Goal: Task Accomplishment & Management: Use online tool/utility

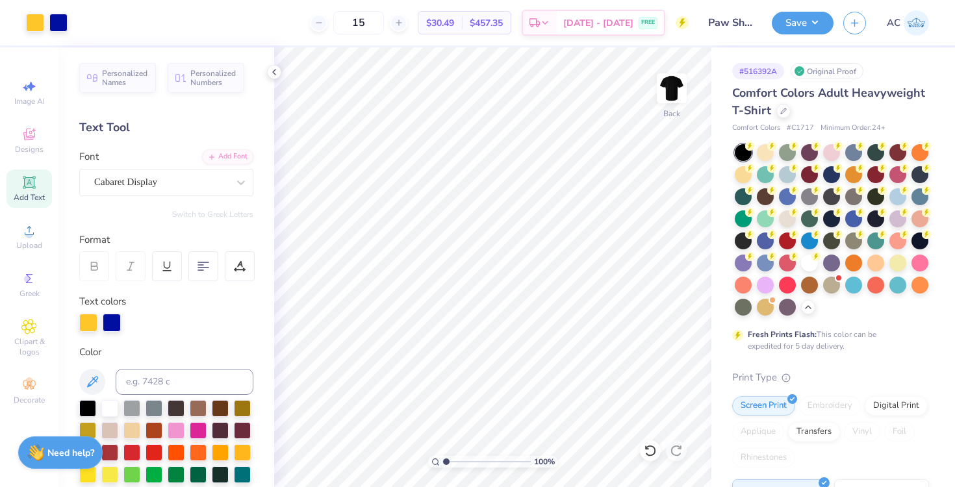
scroll to position [36, 0]
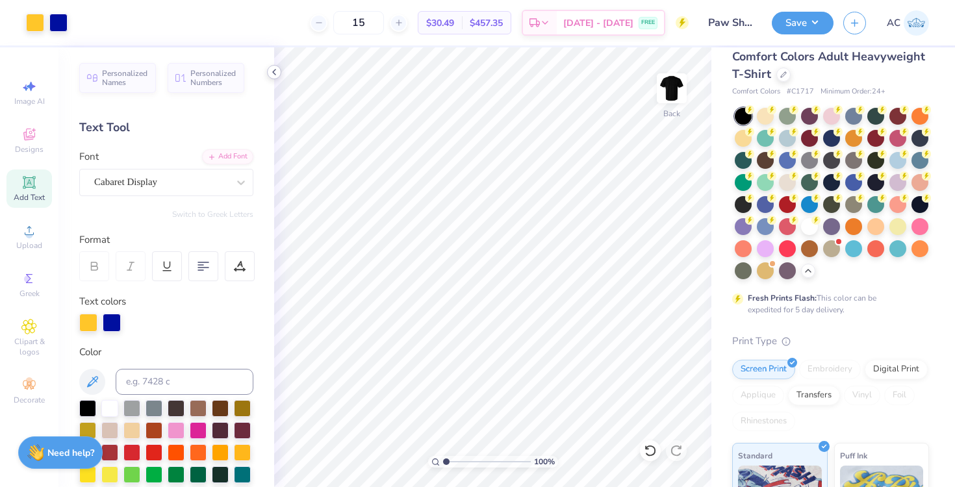
click at [274, 71] on polyline at bounding box center [274, 72] width 3 height 5
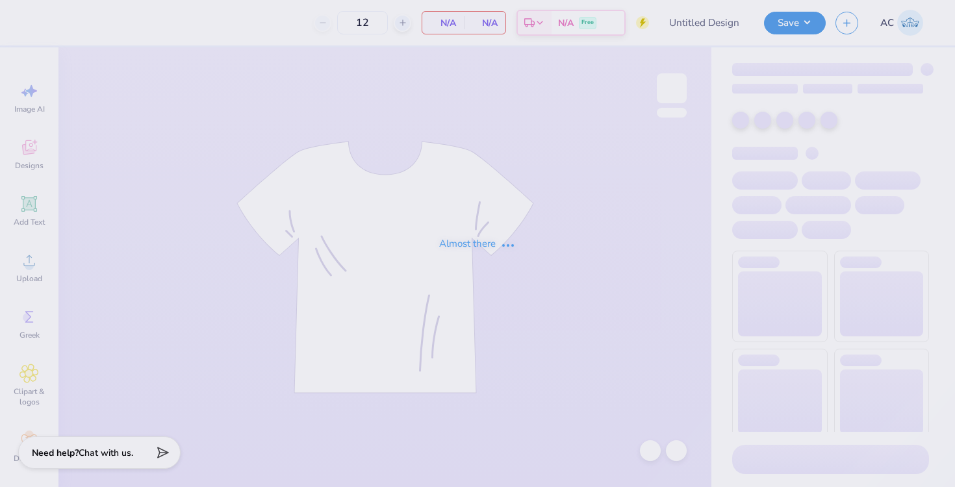
type input "Paw Shop Sample 1"
type input "15"
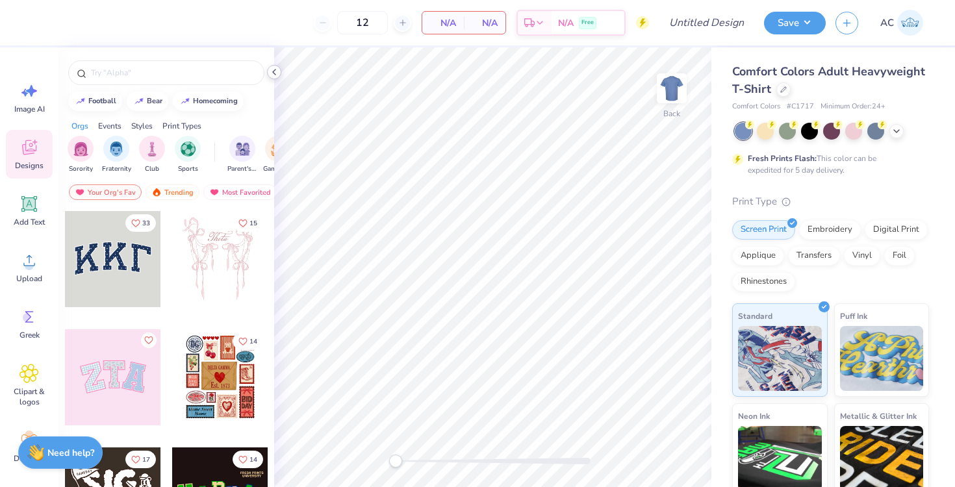
click at [276, 75] on icon at bounding box center [274, 72] width 10 height 10
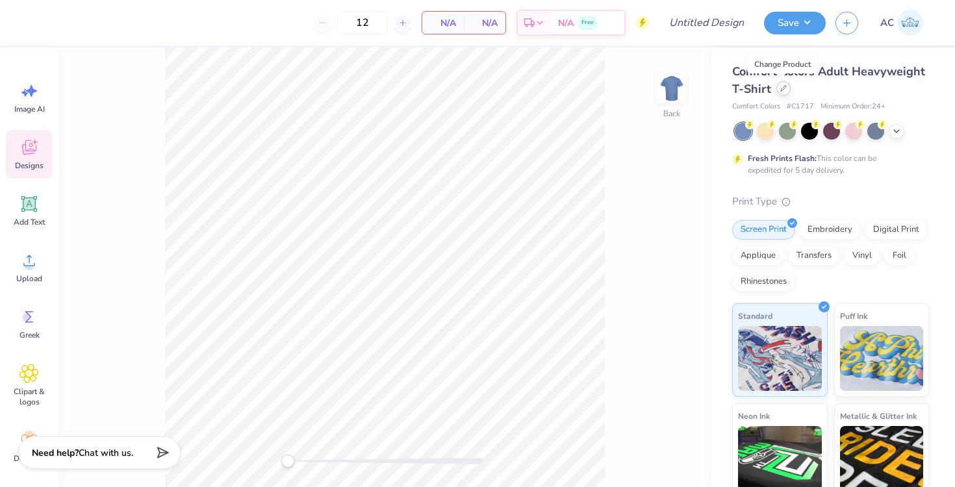
click at [782, 88] on icon at bounding box center [784, 88] width 6 height 6
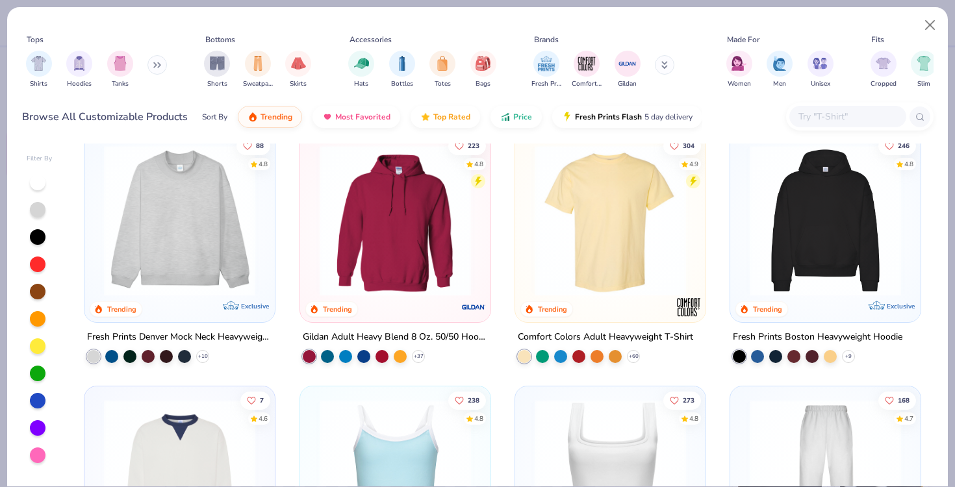
scroll to position [27, 0]
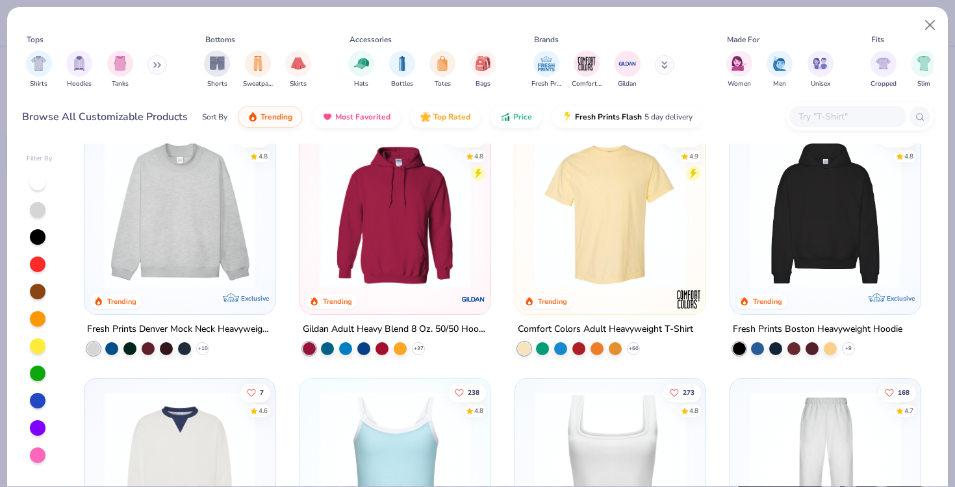
click at [384, 186] on img at bounding box center [395, 212] width 164 height 151
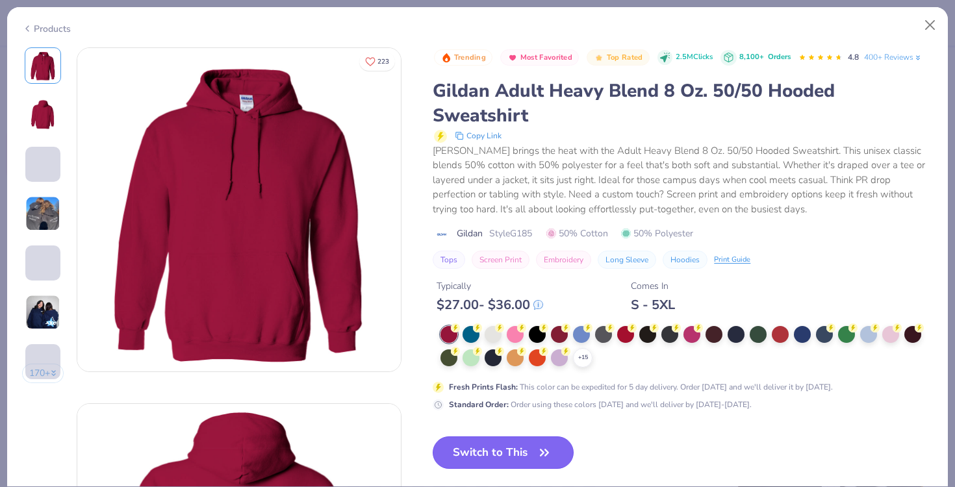
click at [498, 454] on button "Switch to This" at bounding box center [503, 453] width 141 height 32
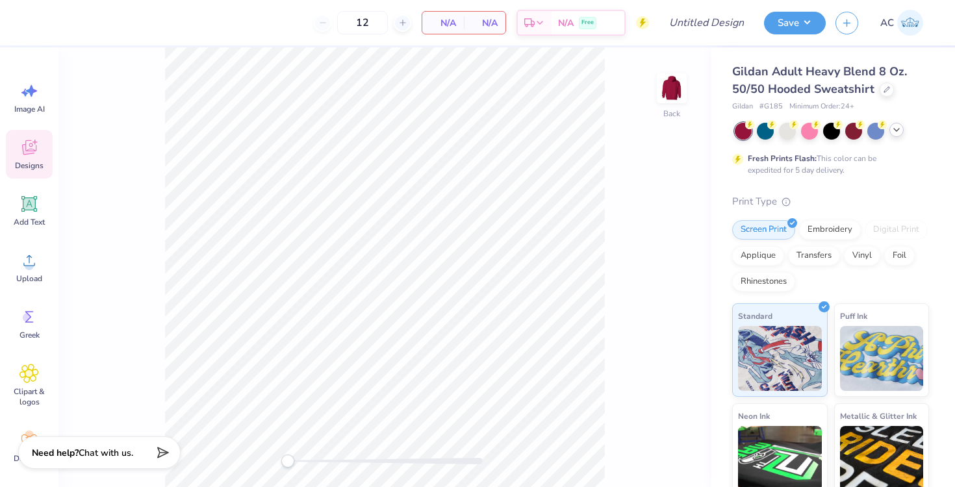
click at [895, 135] on div at bounding box center [897, 130] width 14 height 14
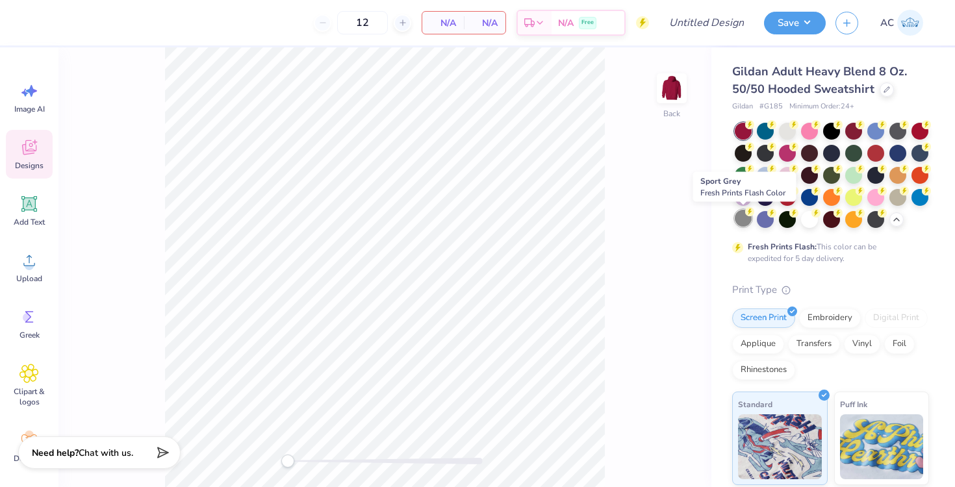
click at [742, 220] on div at bounding box center [743, 218] width 17 height 17
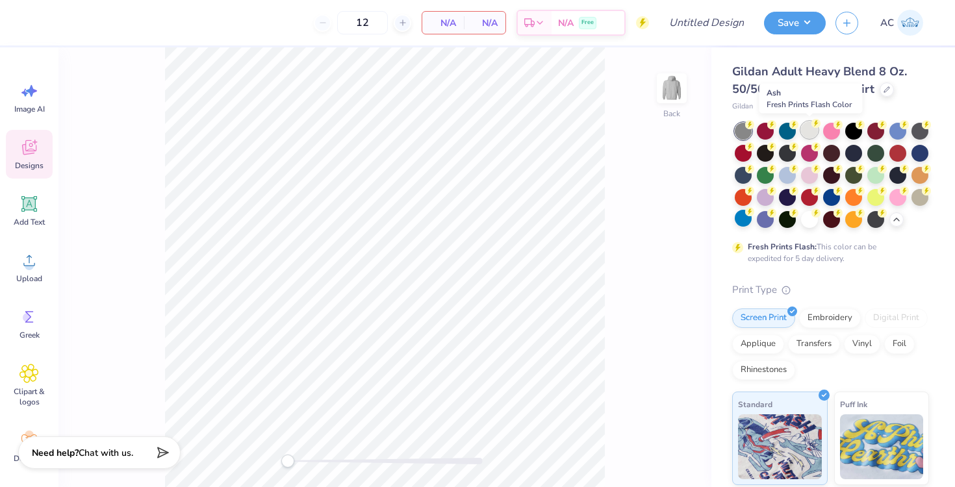
click at [809, 131] on div at bounding box center [809, 130] width 17 height 17
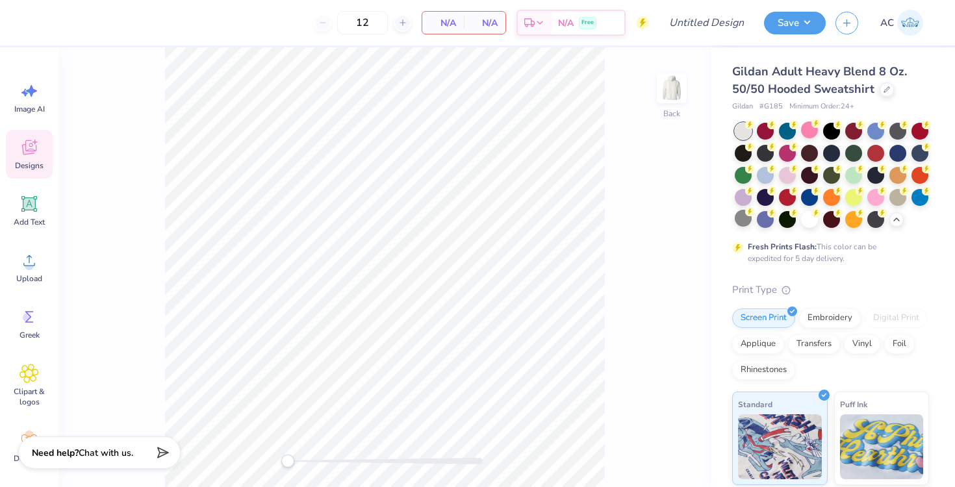
click at [31, 166] on span "Designs" at bounding box center [29, 166] width 29 height 10
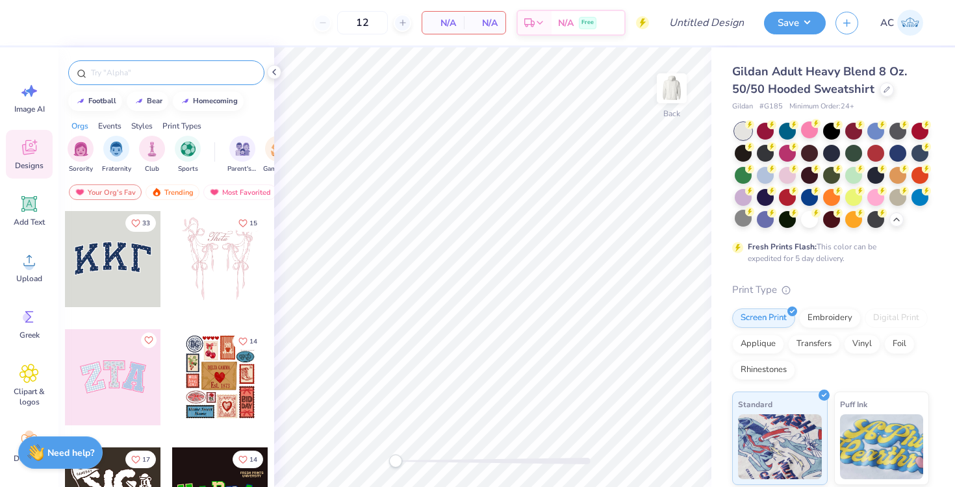
click at [116, 79] on div at bounding box center [166, 72] width 196 height 25
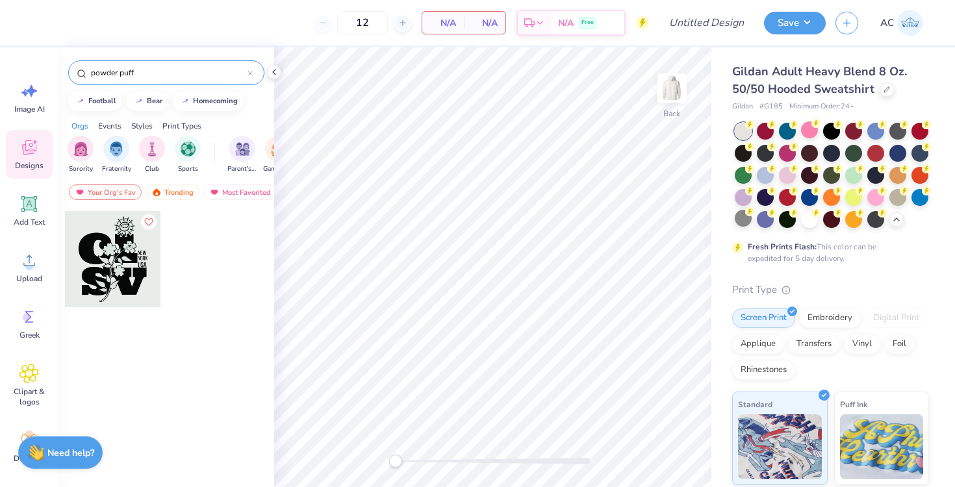
type input "powder puff"
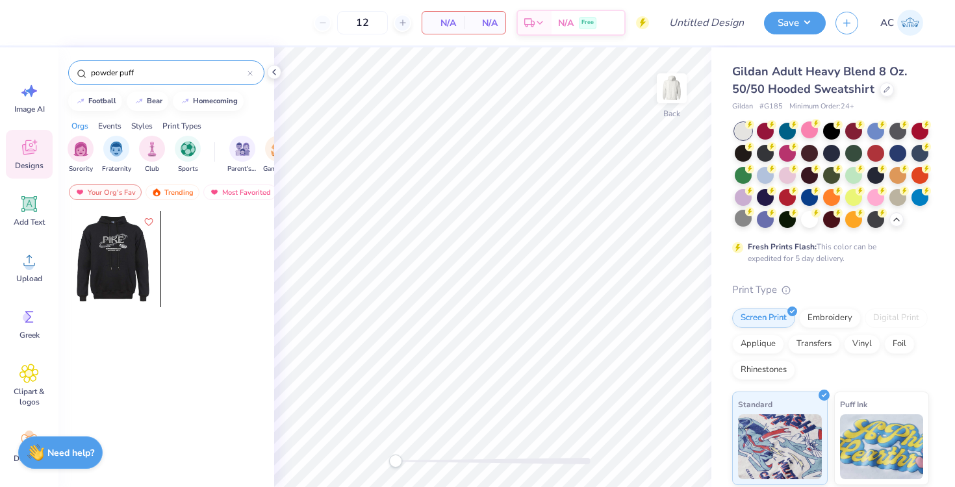
click at [118, 252] on div at bounding box center [112, 259] width 96 height 96
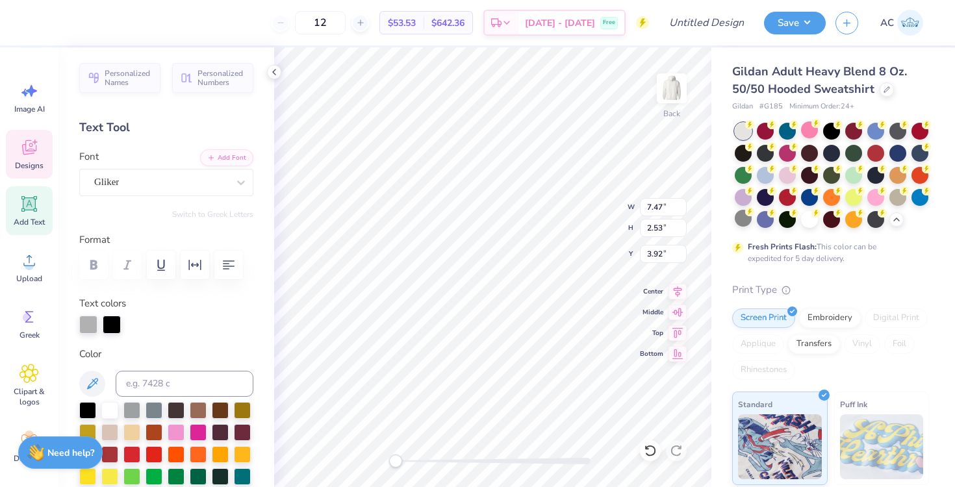
type textarea "P"
type textarea "BHS"
click at [38, 21] on div at bounding box center [35, 21] width 18 height 18
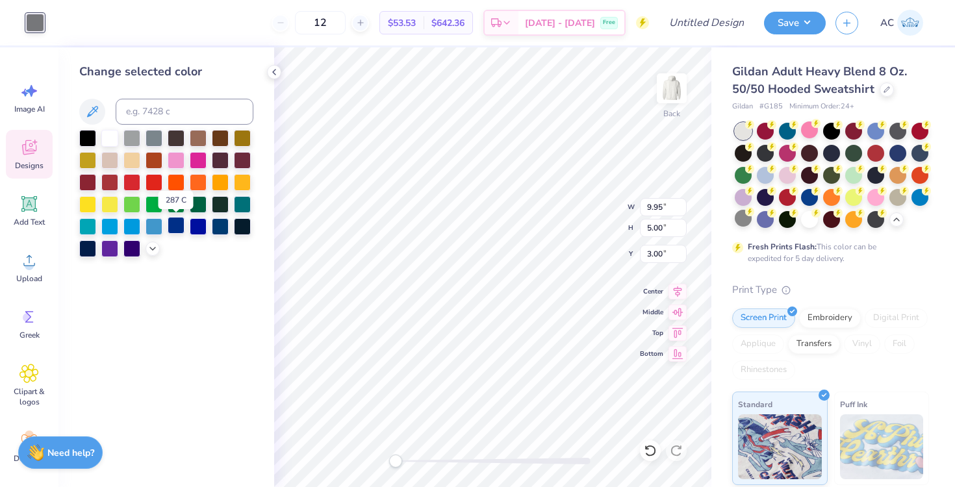
click at [174, 227] on div at bounding box center [176, 225] width 17 height 17
click at [153, 226] on div at bounding box center [154, 225] width 17 height 17
type input "6.82"
type input "2.54"
type input "4.14"
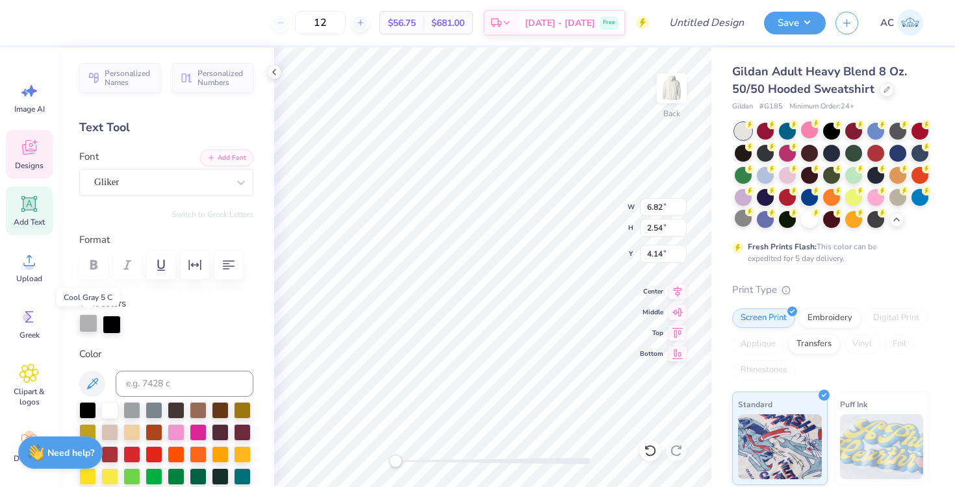
click at [90, 324] on div at bounding box center [88, 324] width 18 height 18
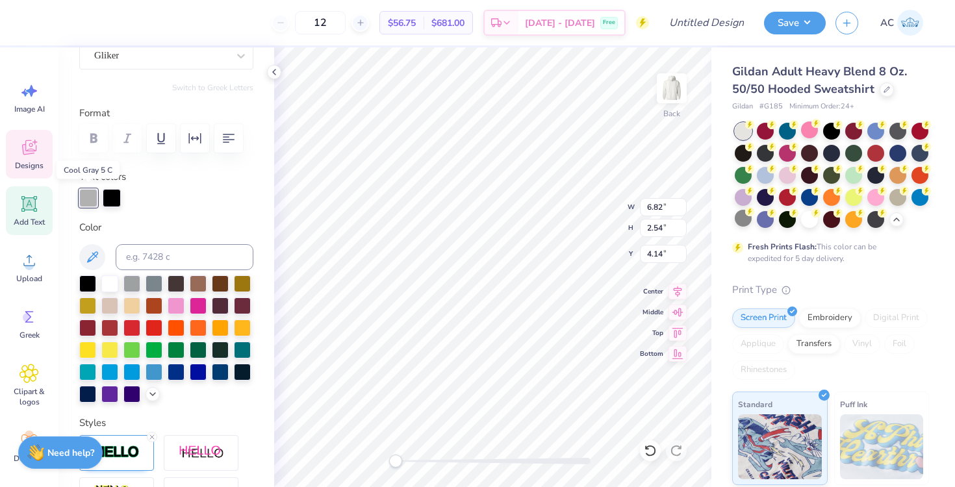
scroll to position [129, 0]
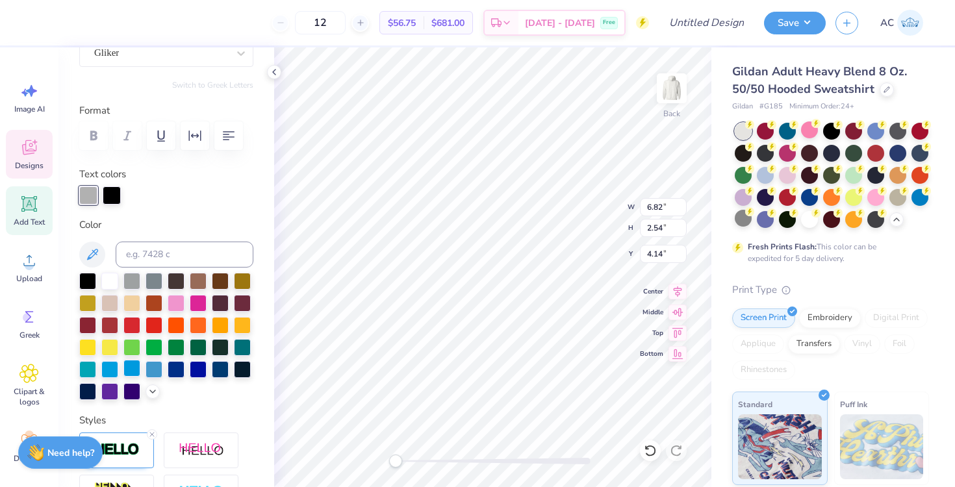
click at [133, 372] on div at bounding box center [131, 368] width 17 height 17
click at [155, 366] on div at bounding box center [154, 368] width 17 height 17
click at [137, 368] on div at bounding box center [131, 368] width 17 height 17
click at [179, 368] on div at bounding box center [176, 368] width 17 height 17
click at [203, 371] on div at bounding box center [198, 368] width 17 height 17
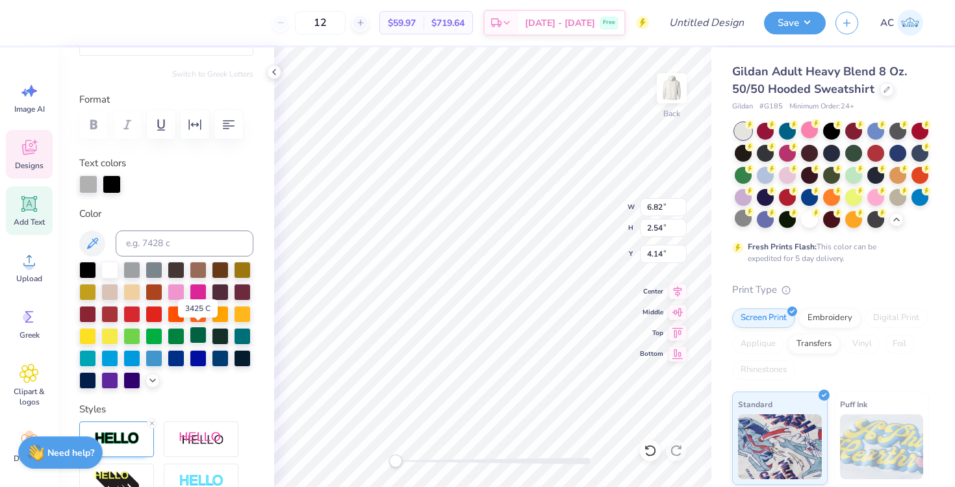
scroll to position [147, 0]
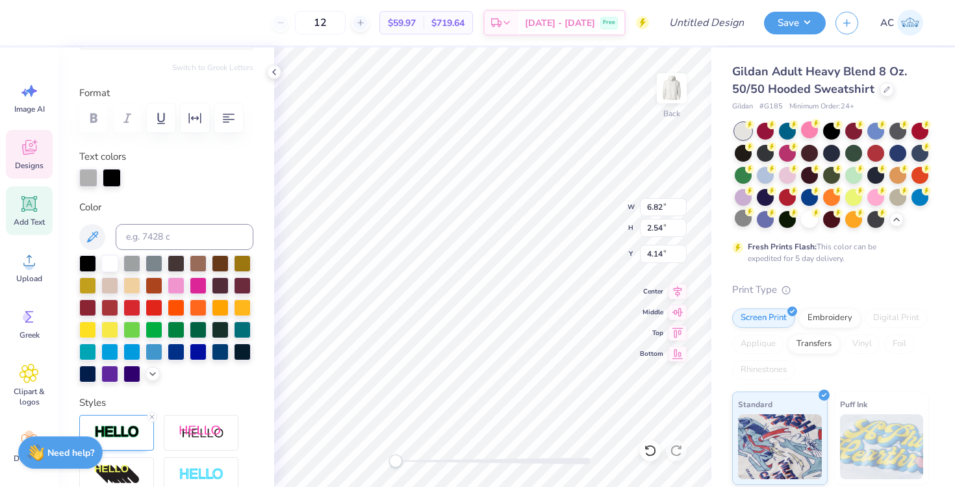
type input "9.95"
type input "5.00"
type input "3.00"
click at [110, 333] on div at bounding box center [109, 328] width 17 height 17
click at [135, 352] on div at bounding box center [131, 350] width 17 height 17
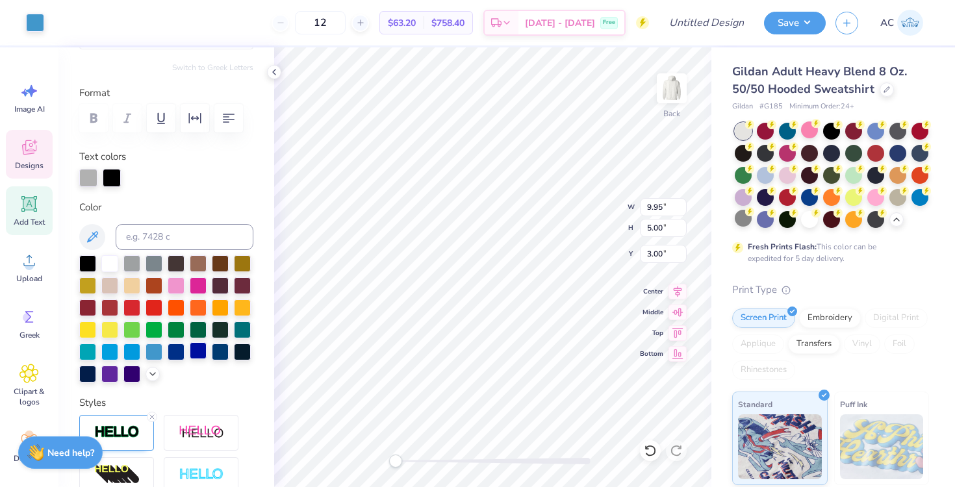
click at [201, 355] on div at bounding box center [198, 350] width 17 height 17
click at [203, 352] on div at bounding box center [198, 350] width 17 height 17
click at [198, 352] on div at bounding box center [198, 350] width 17 height 17
click at [150, 352] on div at bounding box center [154, 350] width 17 height 17
click at [203, 352] on div at bounding box center [198, 350] width 17 height 17
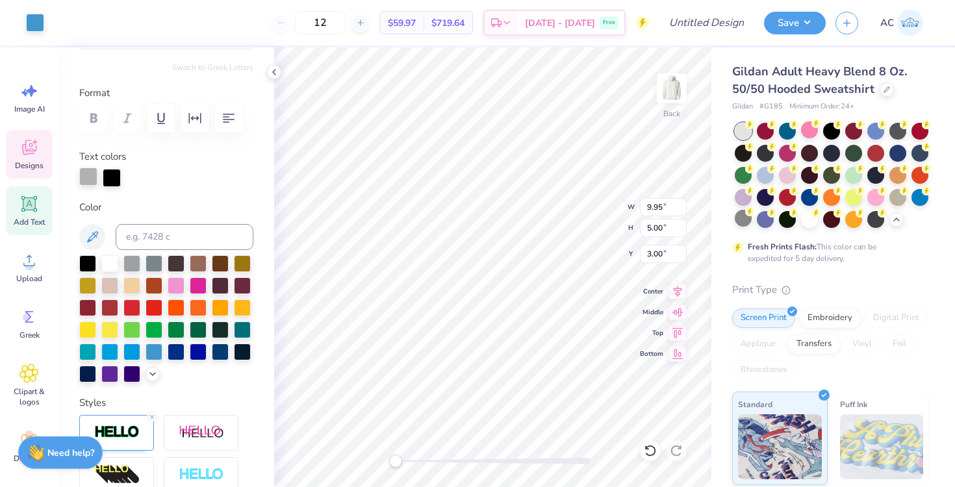
click at [88, 177] on div at bounding box center [88, 177] width 18 height 18
click at [200, 350] on div at bounding box center [198, 350] width 17 height 17
click at [116, 173] on div at bounding box center [112, 177] width 18 height 18
click at [109, 326] on div at bounding box center [109, 328] width 17 height 17
click at [205, 202] on label "Color" at bounding box center [166, 207] width 174 height 15
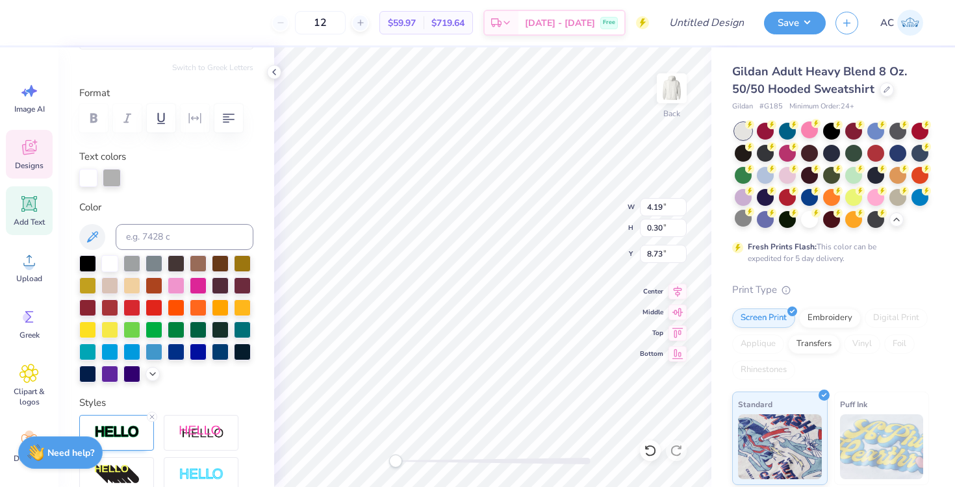
type input "9.95"
type input "5.00"
type input "3.00"
click at [112, 175] on div at bounding box center [112, 177] width 18 height 18
click at [109, 326] on div at bounding box center [109, 328] width 17 height 17
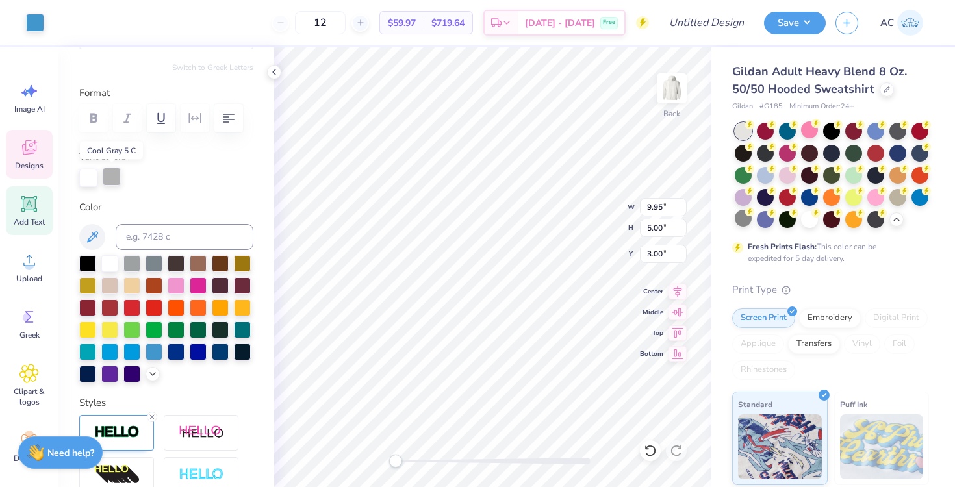
click at [110, 178] on div at bounding box center [112, 177] width 18 height 18
click at [91, 329] on div at bounding box center [87, 328] width 17 height 17
click at [84, 179] on div at bounding box center [88, 177] width 18 height 18
click at [92, 327] on div at bounding box center [87, 328] width 17 height 17
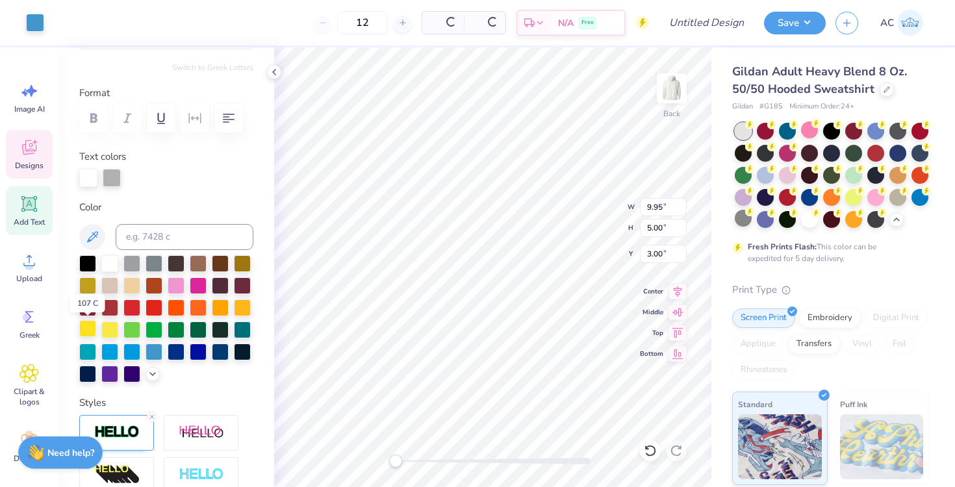
click at [92, 327] on div at bounding box center [87, 328] width 17 height 17
click at [220, 261] on div at bounding box center [220, 262] width 17 height 17
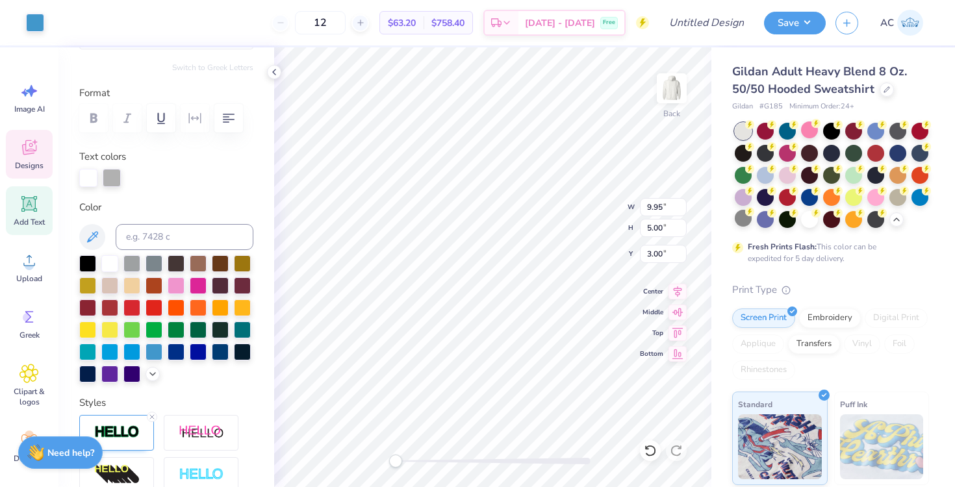
type input "6.82"
type input "2.54"
type input "4.14"
type input "9.95"
type input "5.00"
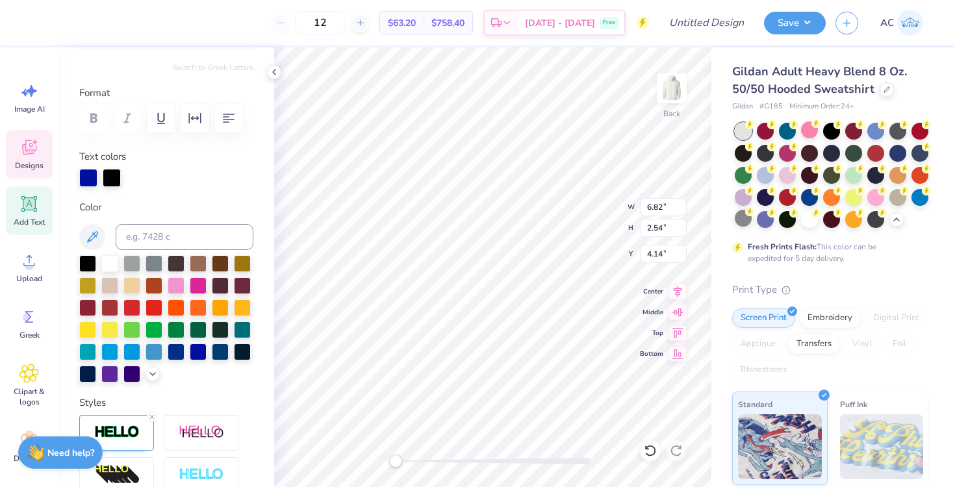
type input "3.00"
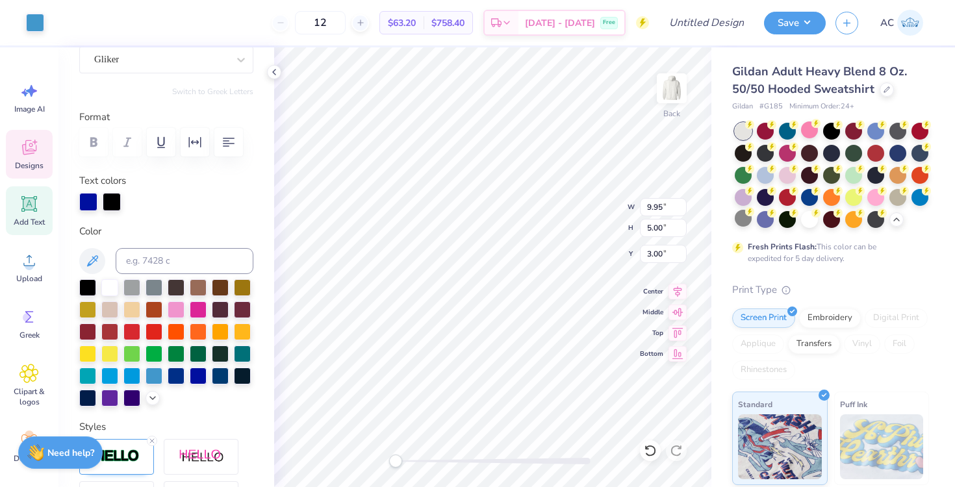
scroll to position [139, 0]
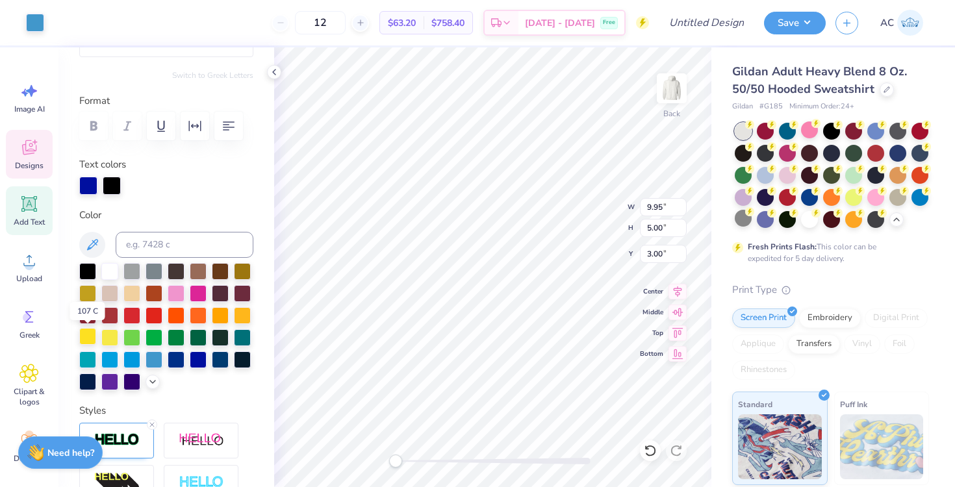
click at [88, 339] on div at bounding box center [87, 336] width 17 height 17
click at [37, 21] on div at bounding box center [35, 21] width 18 height 18
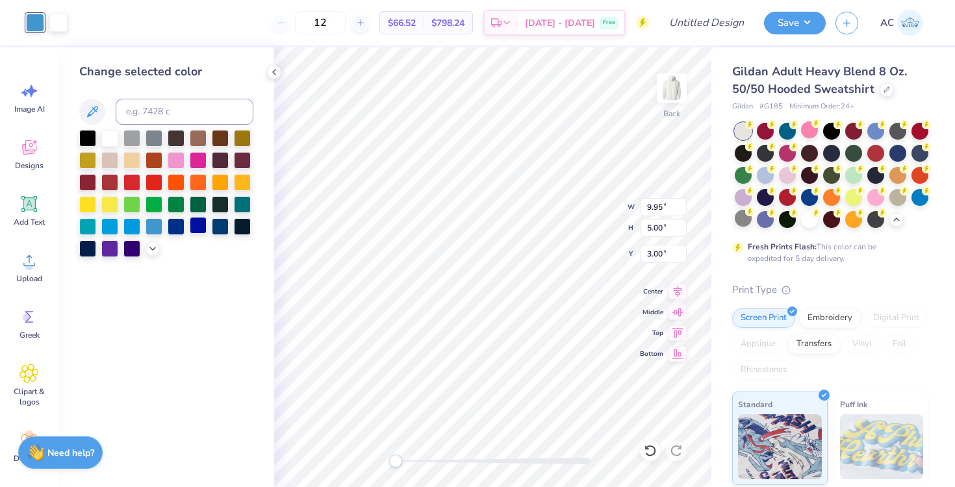
click at [201, 230] on div at bounding box center [198, 225] width 17 height 17
click at [200, 228] on div at bounding box center [198, 225] width 17 height 17
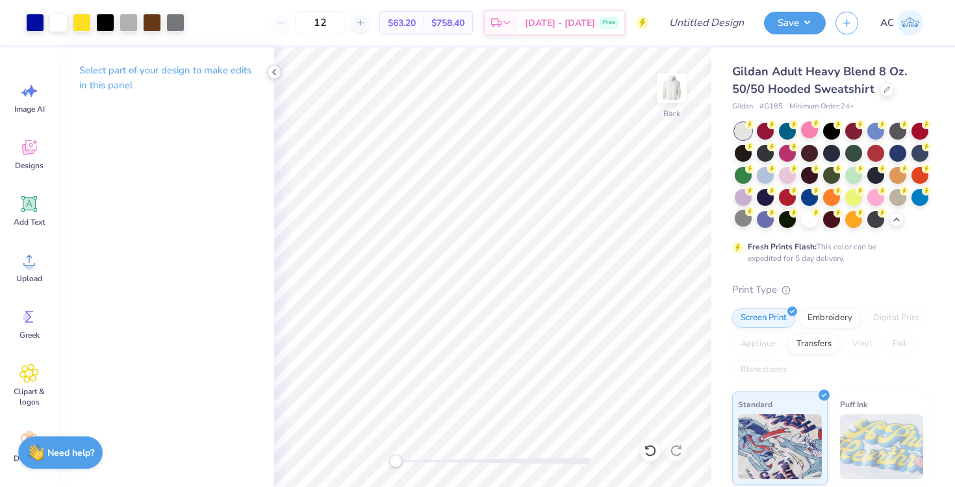
click at [274, 70] on polyline at bounding box center [274, 72] width 3 height 5
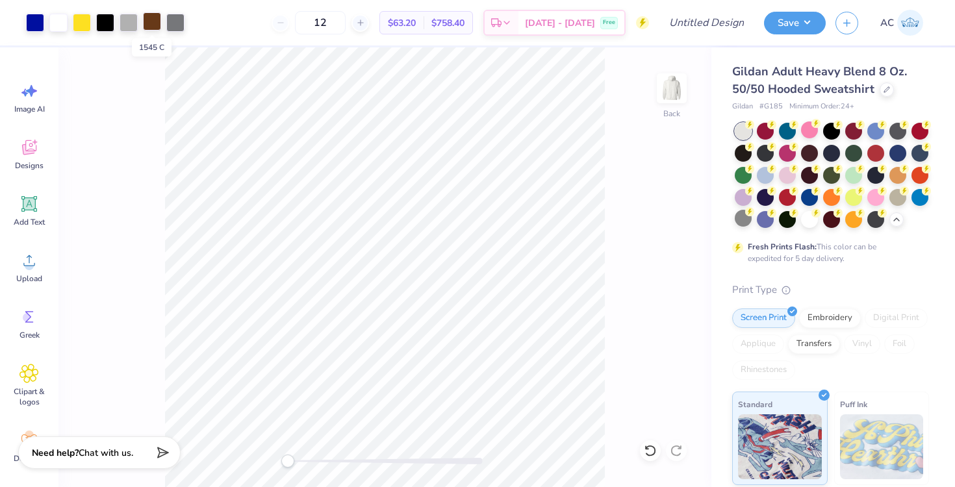
click at [155, 19] on div at bounding box center [152, 21] width 18 height 18
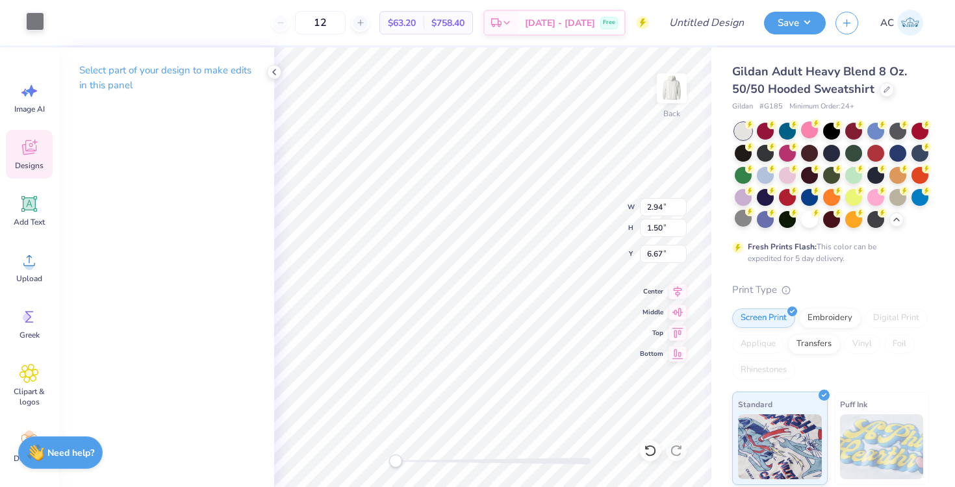
click at [40, 22] on div at bounding box center [35, 21] width 18 height 18
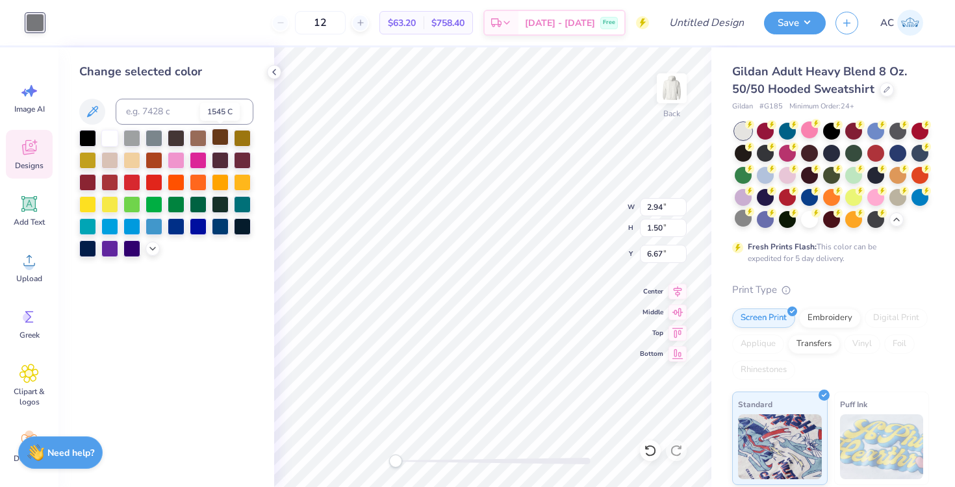
click at [221, 140] on div at bounding box center [220, 137] width 17 height 17
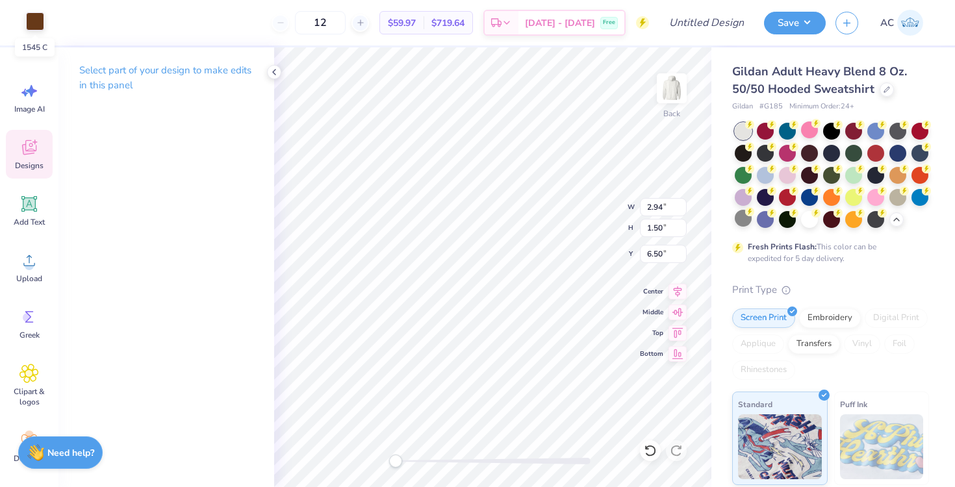
click at [38, 17] on div at bounding box center [35, 21] width 18 height 18
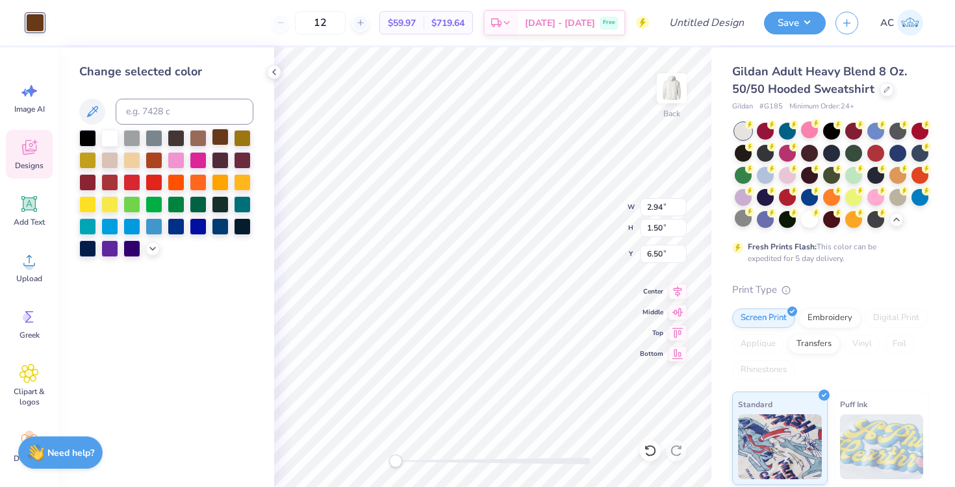
click at [221, 136] on div at bounding box center [220, 137] width 17 height 17
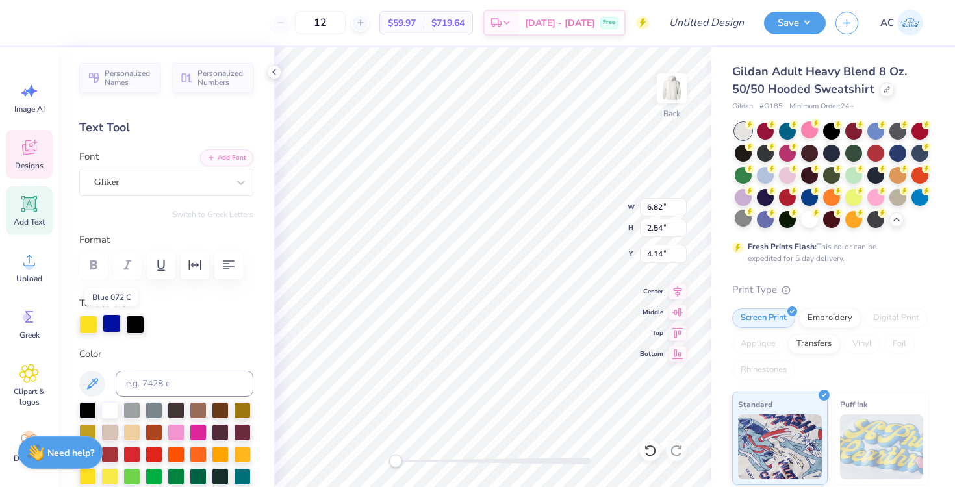
click at [112, 320] on div at bounding box center [112, 324] width 18 height 18
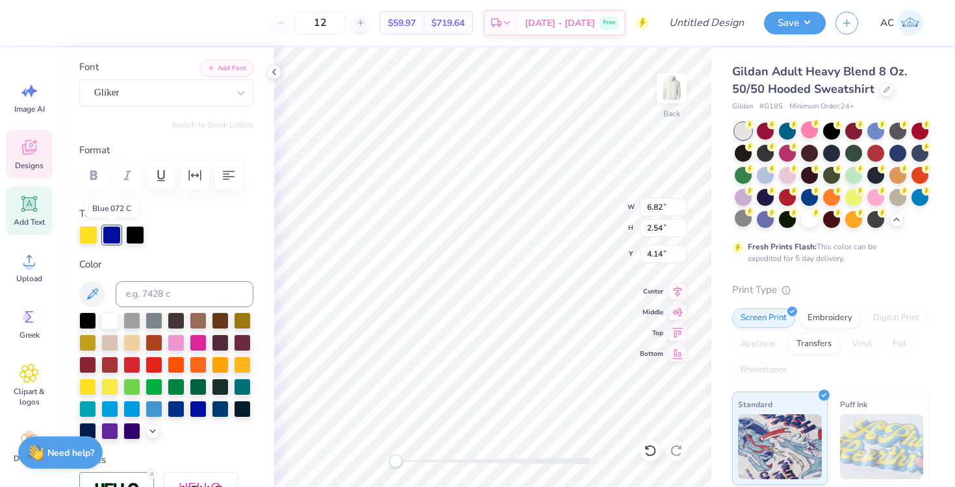
scroll to position [90, 0]
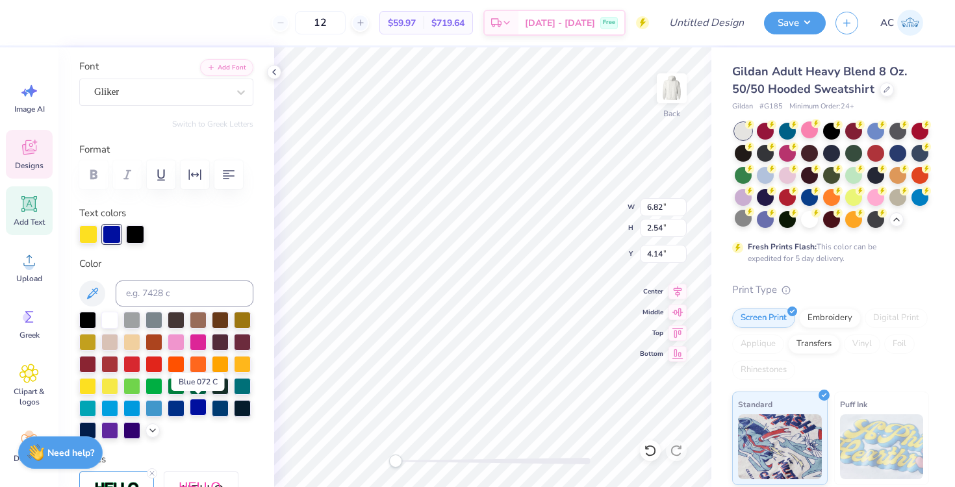
click at [193, 402] on div at bounding box center [198, 407] width 17 height 17
click at [200, 407] on div at bounding box center [198, 407] width 17 height 17
type input "9.95"
type input "5.00"
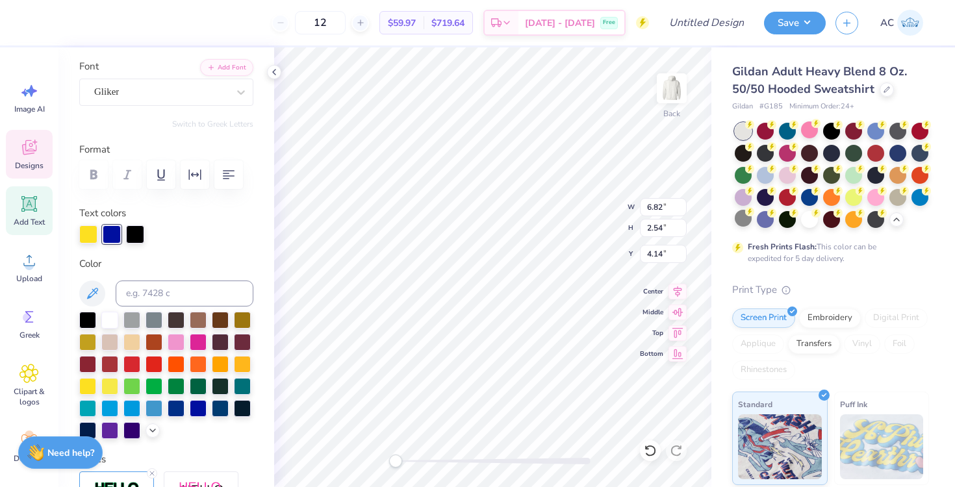
type input "3.00"
click at [93, 238] on div at bounding box center [88, 233] width 18 height 18
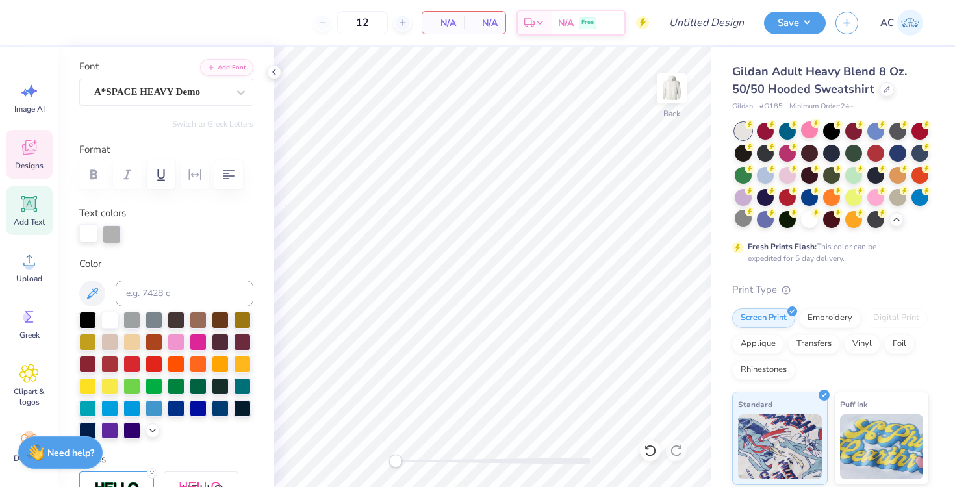
click at [32, 155] on icon at bounding box center [28, 147] width 19 height 19
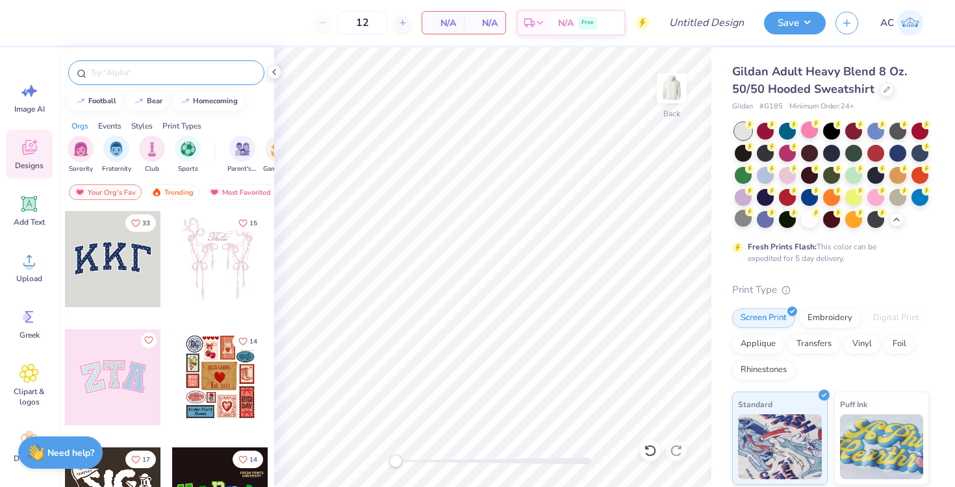
click at [155, 79] on div at bounding box center [166, 72] width 196 height 25
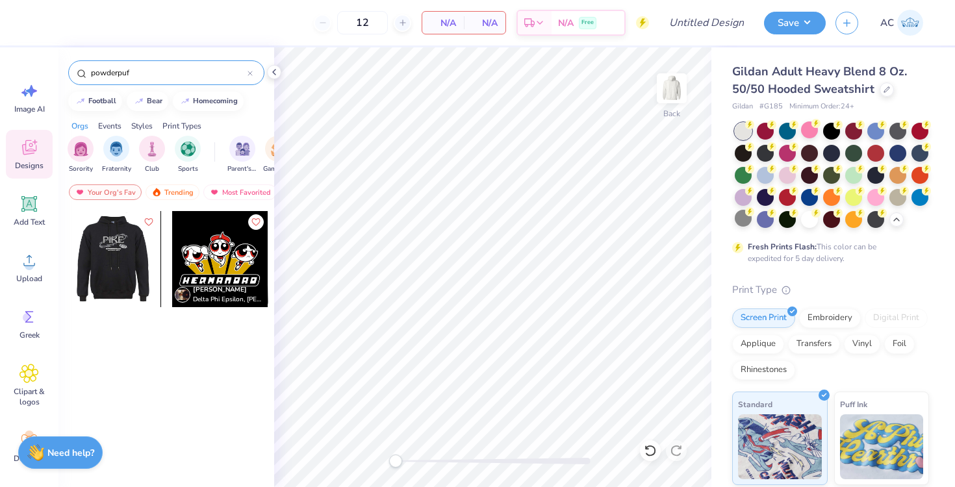
type input "powderpuf"
click at [122, 261] on div at bounding box center [112, 259] width 96 height 96
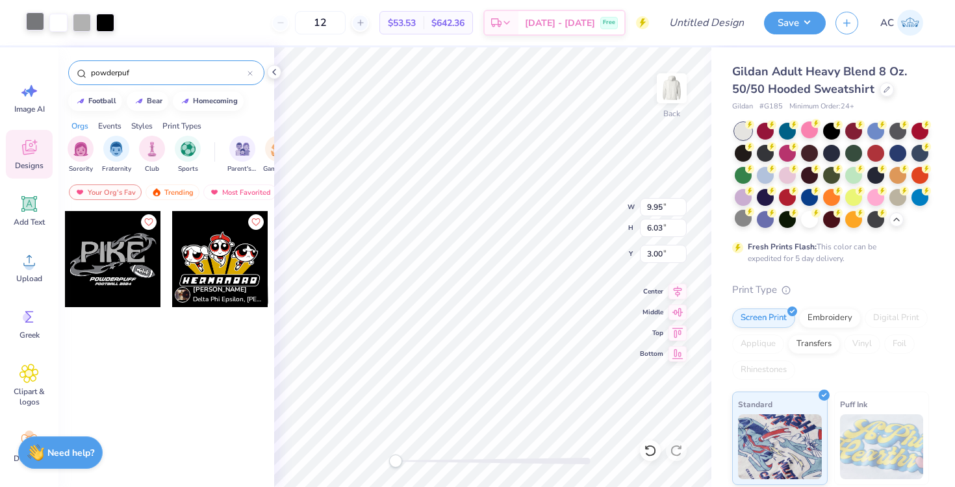
click at [36, 20] on div at bounding box center [35, 21] width 18 height 18
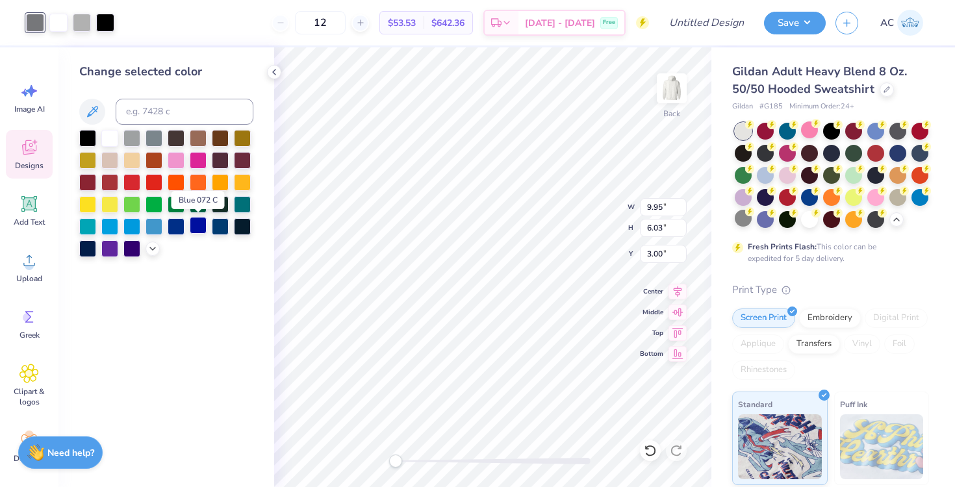
click at [201, 228] on div at bounding box center [198, 225] width 17 height 17
click at [87, 200] on div at bounding box center [87, 203] width 17 height 17
click at [243, 184] on div at bounding box center [242, 181] width 17 height 17
click at [87, 203] on div at bounding box center [87, 203] width 17 height 17
click at [84, 22] on div at bounding box center [82, 21] width 18 height 18
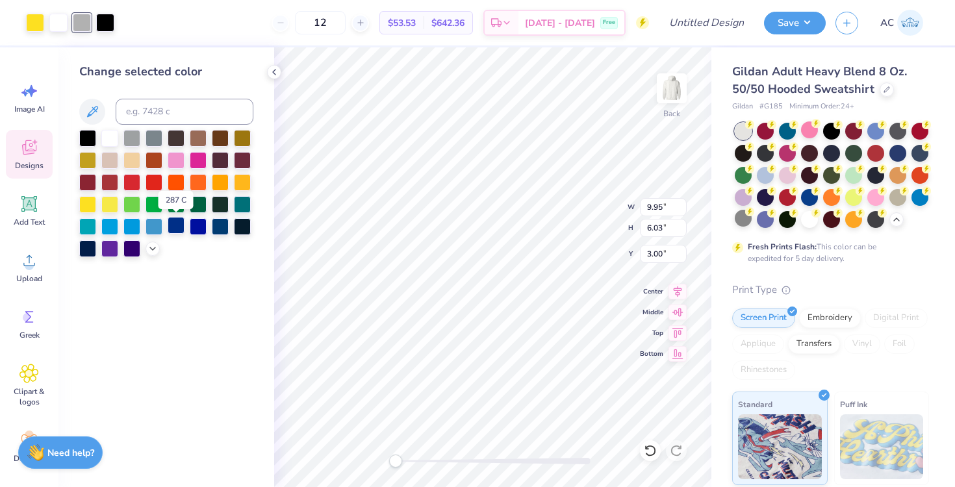
click at [171, 225] on div at bounding box center [176, 225] width 17 height 17
click at [197, 226] on div at bounding box center [198, 225] width 17 height 17
click at [36, 25] on div at bounding box center [35, 21] width 18 height 18
click at [244, 183] on div at bounding box center [242, 181] width 17 height 17
click at [92, 118] on icon at bounding box center [92, 112] width 16 height 16
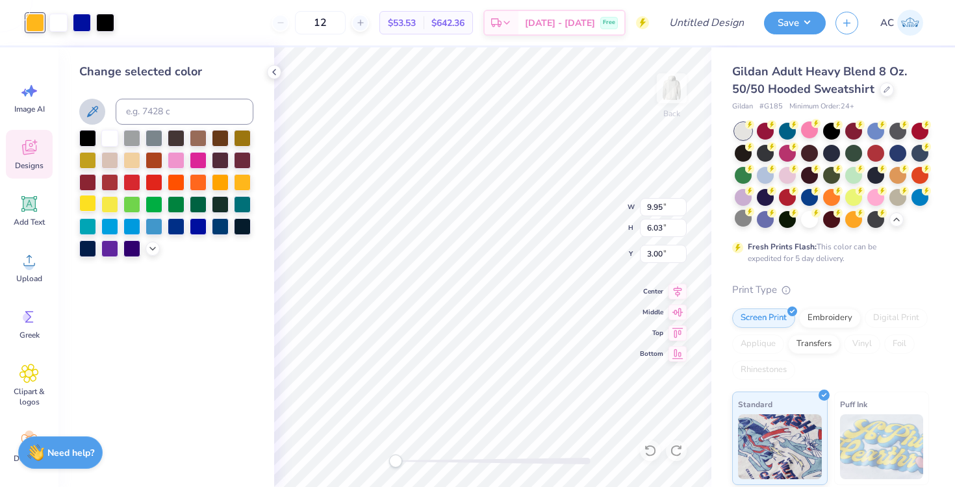
click at [89, 207] on div at bounding box center [87, 203] width 17 height 17
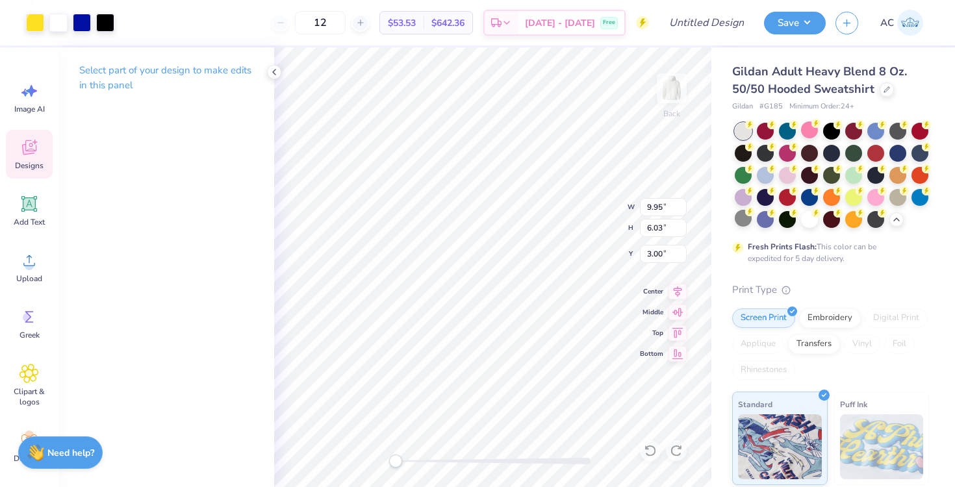
click at [44, 154] on div "Designs" at bounding box center [29, 154] width 47 height 49
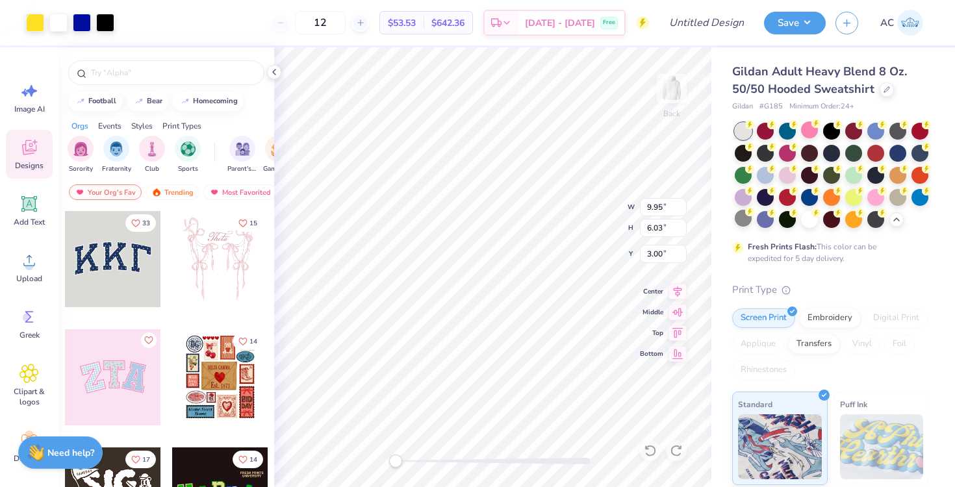
click at [44, 154] on div "Designs" at bounding box center [29, 154] width 47 height 49
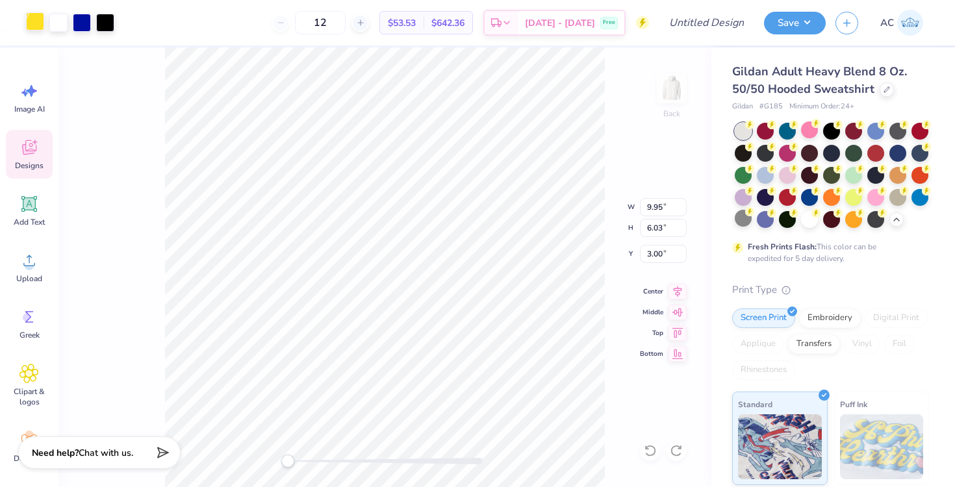
click at [33, 25] on div at bounding box center [35, 21] width 18 height 18
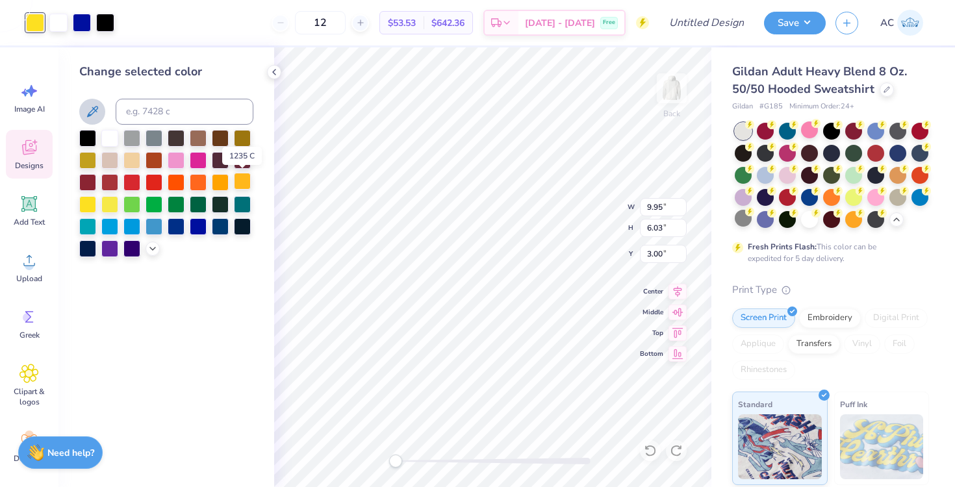
click at [244, 179] on div at bounding box center [242, 181] width 17 height 17
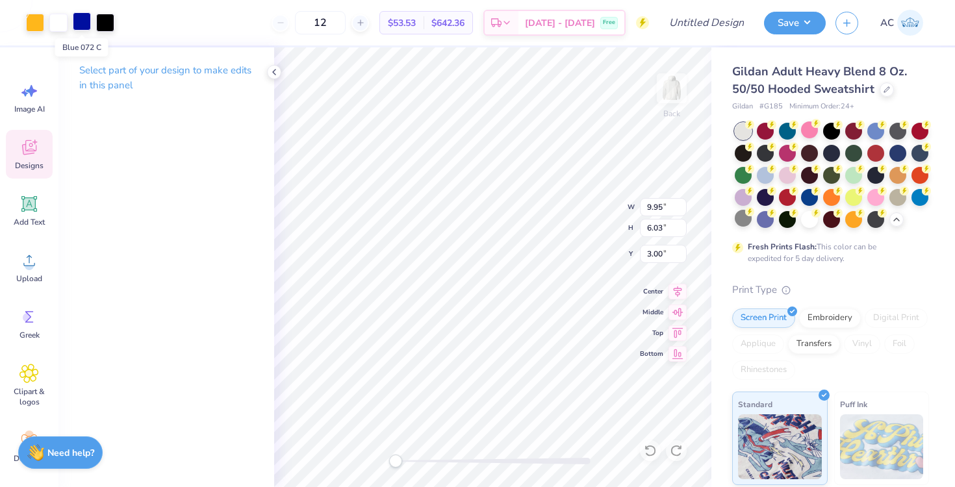
click at [86, 27] on div at bounding box center [82, 21] width 18 height 18
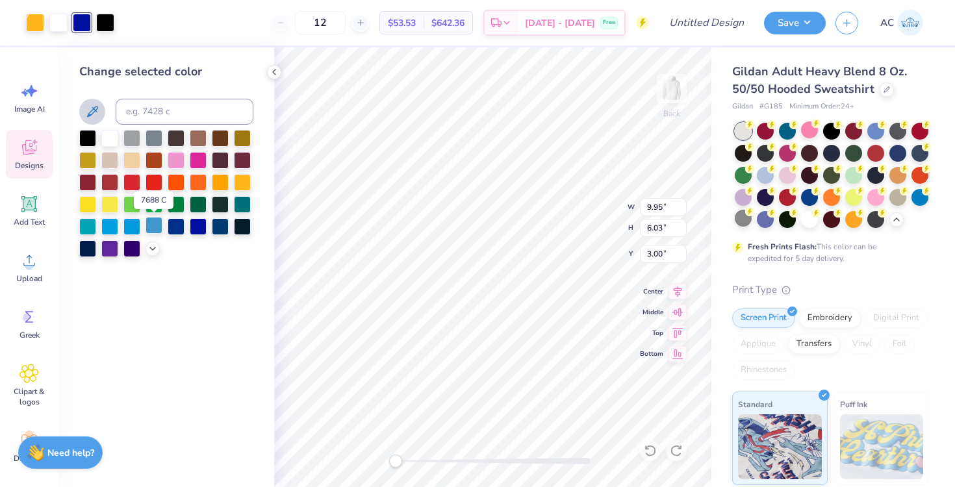
click at [155, 230] on div at bounding box center [154, 225] width 17 height 17
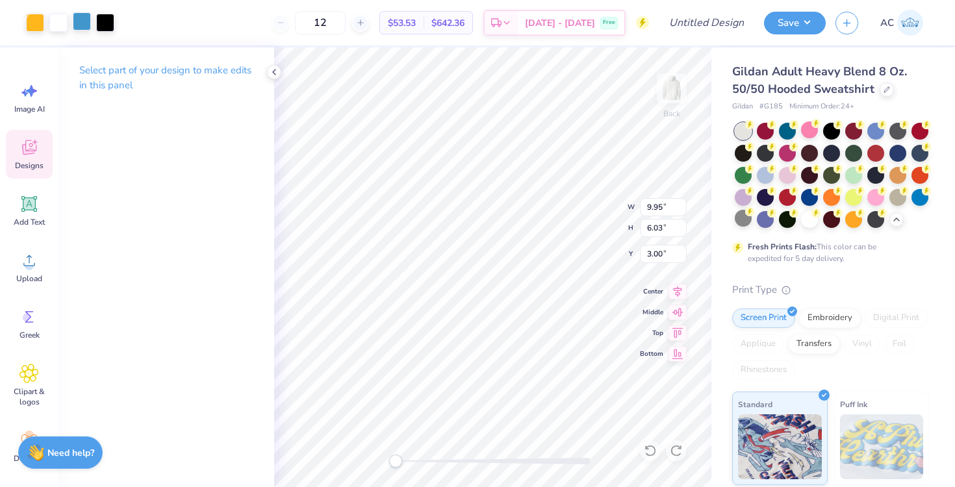
click at [85, 29] on div at bounding box center [82, 21] width 18 height 18
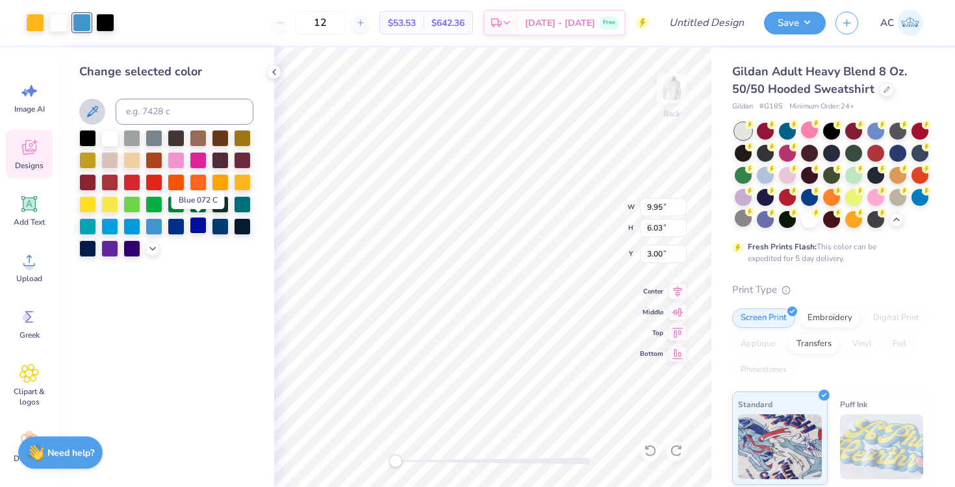
click at [201, 230] on div at bounding box center [198, 225] width 17 height 17
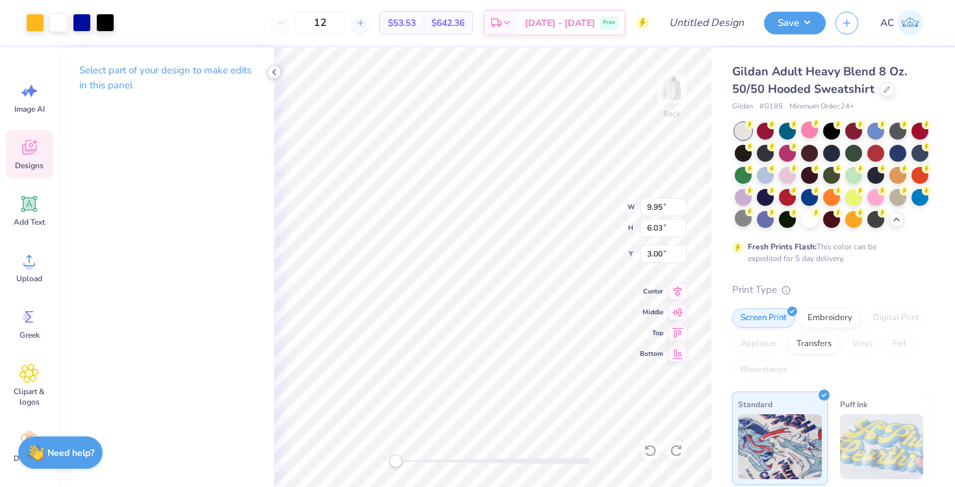
click at [274, 68] on icon at bounding box center [274, 72] width 10 height 10
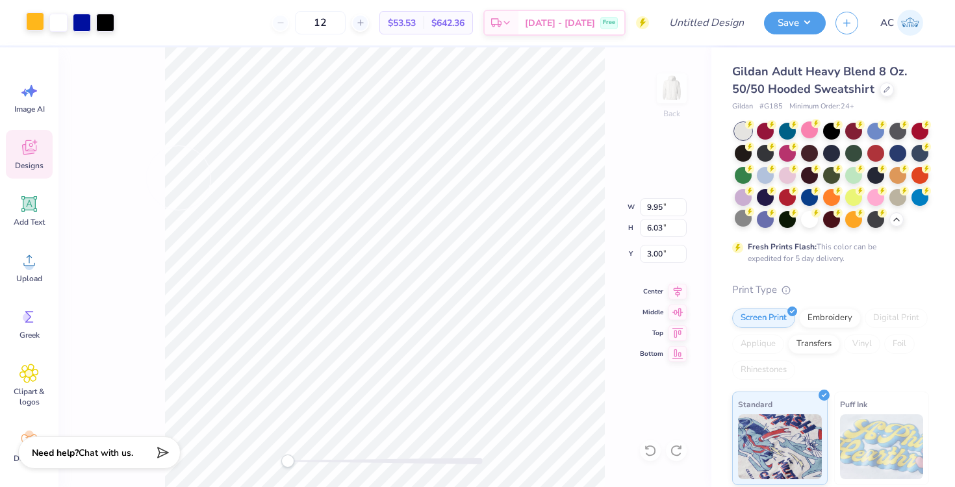
click at [36, 28] on div at bounding box center [35, 21] width 18 height 18
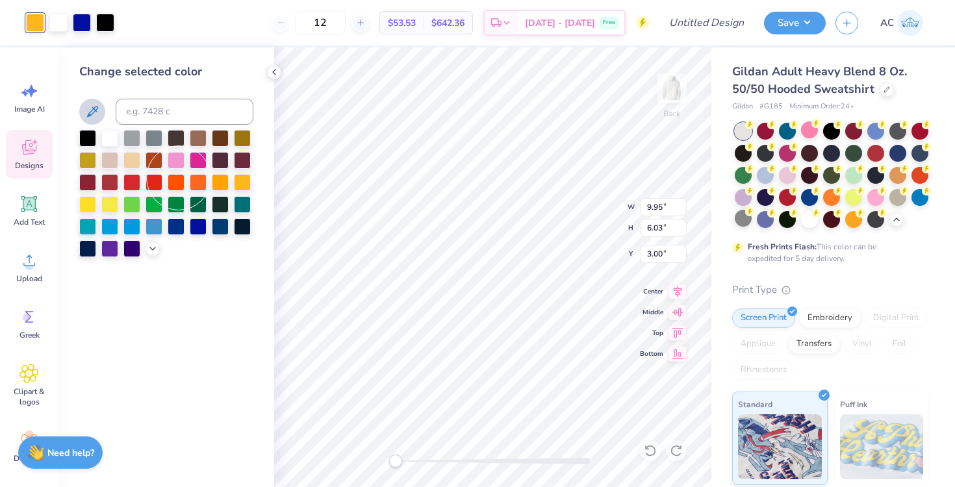
click at [92, 110] on icon at bounding box center [92, 111] width 11 height 11
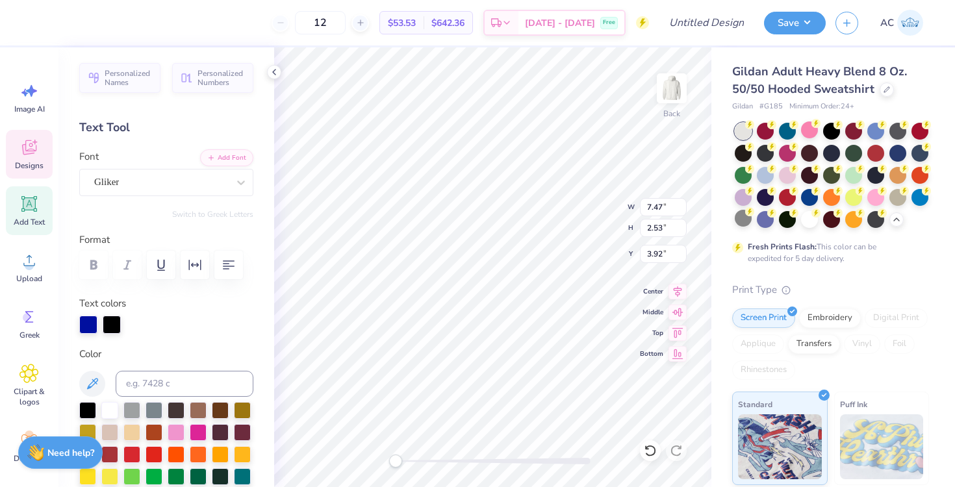
type textarea "P"
type textarea "BHS"
type textarea "FOOTBALL 2026"
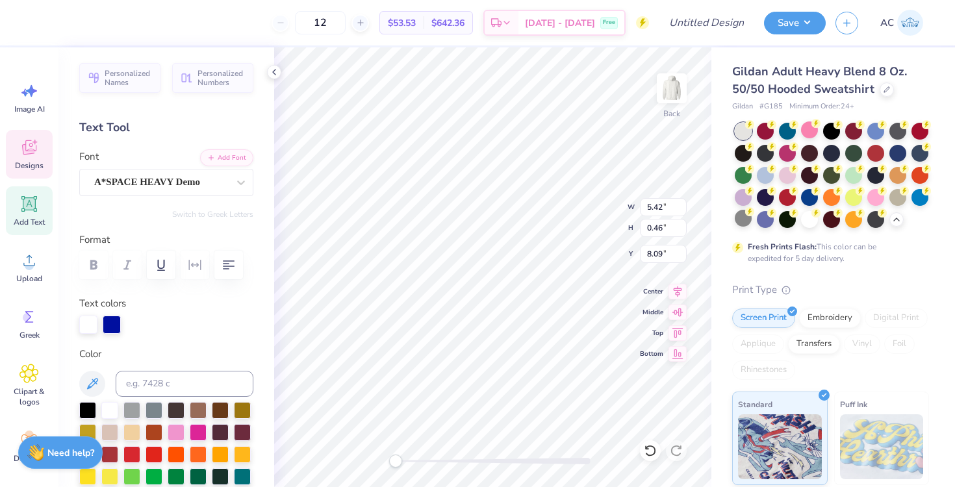
type input "5.42"
type input "0.46"
type input "8.09"
type input "6.55"
type input "0.47"
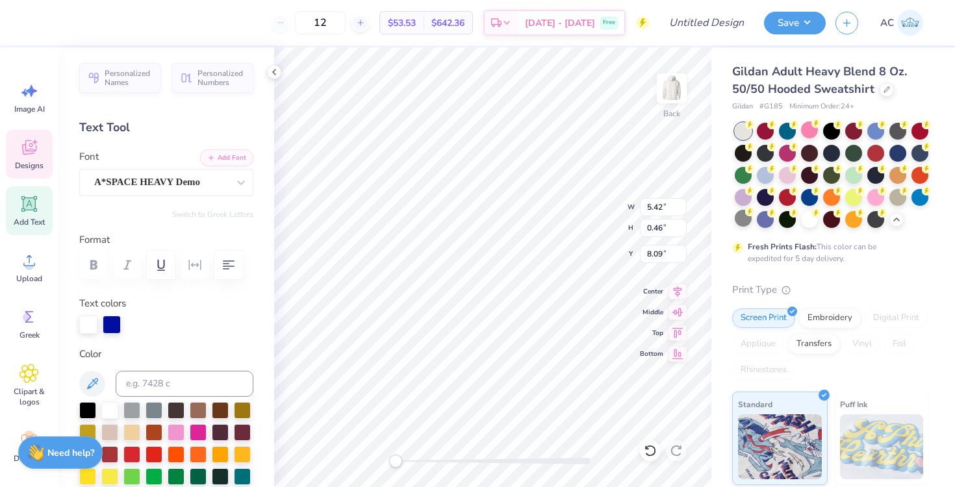
type input "9.10"
type input "9.71"
type input "0.82"
type input "8.09"
type input "6.82"
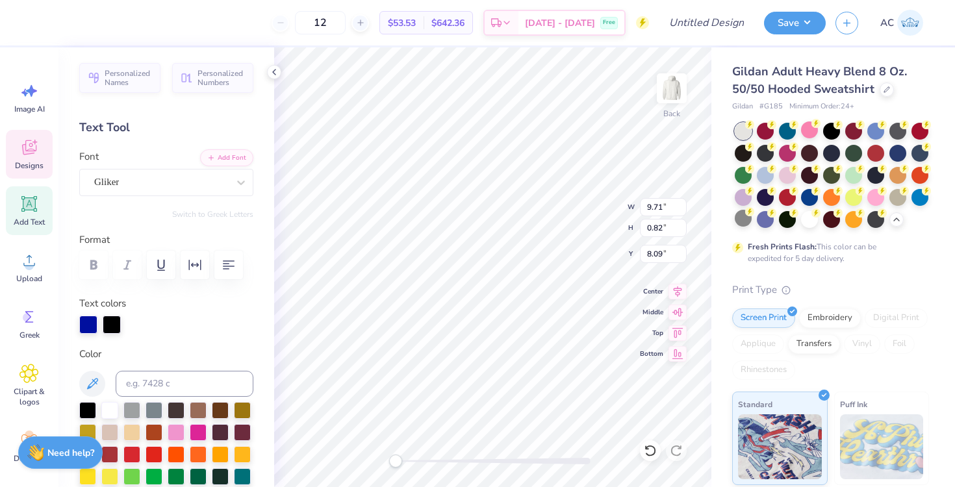
type input "2.54"
type input "4.14"
type input "8.85"
type input "3.30"
type input "3.38"
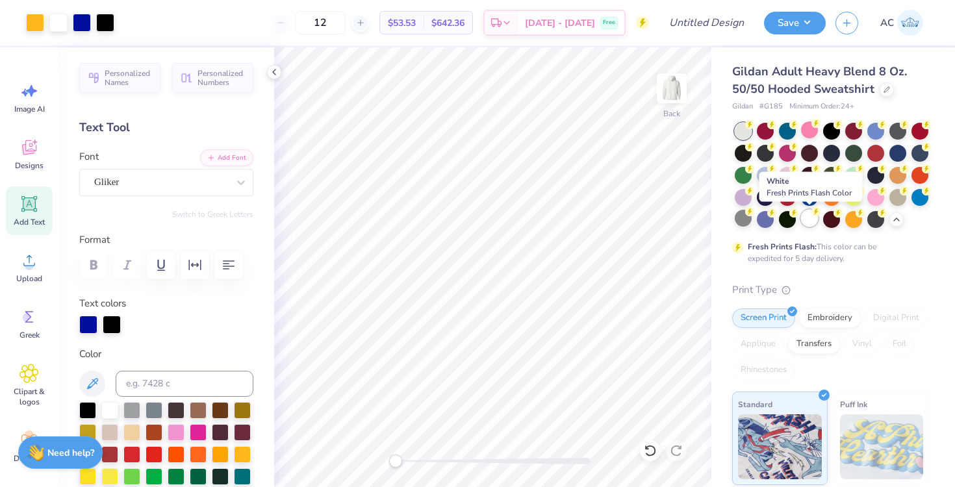
click at [813, 220] on div at bounding box center [809, 218] width 17 height 17
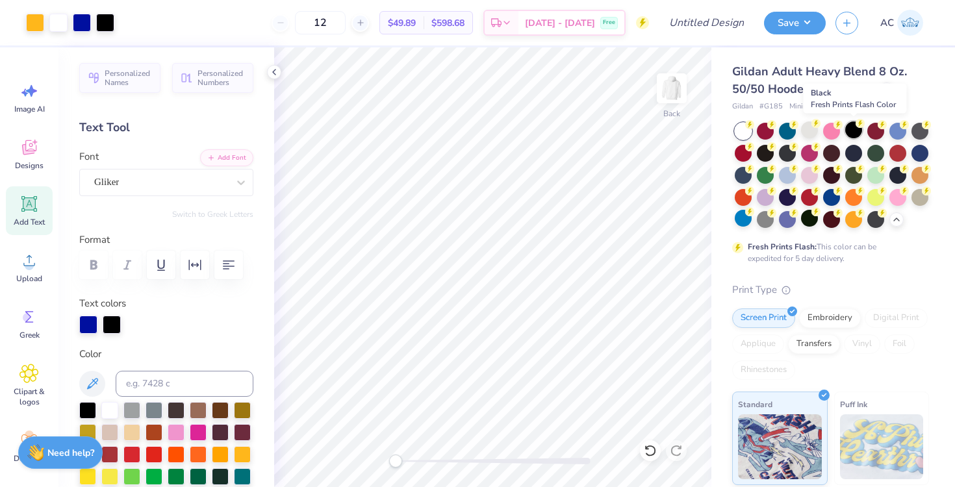
click at [856, 129] on div at bounding box center [854, 130] width 17 height 17
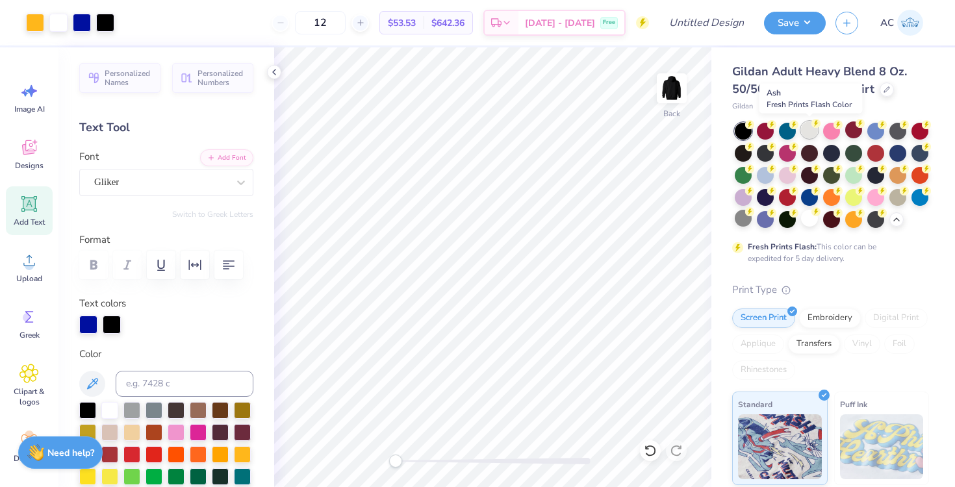
click at [807, 131] on div at bounding box center [809, 130] width 17 height 17
click at [834, 127] on icon at bounding box center [838, 123] width 9 height 9
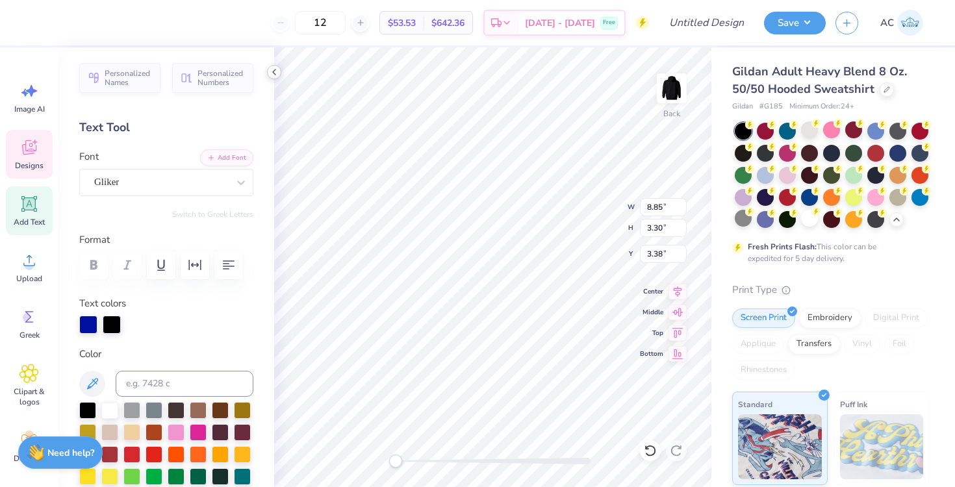
click at [274, 72] on icon at bounding box center [274, 72] width 10 height 10
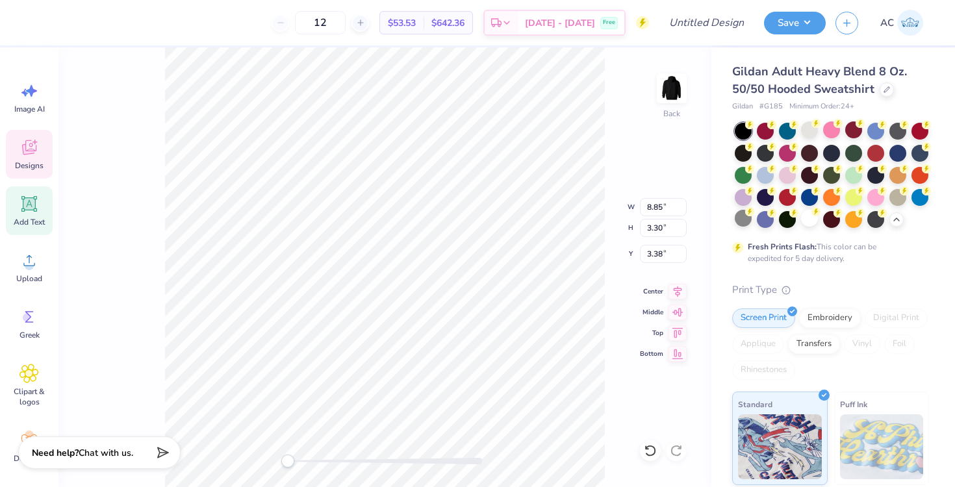
click at [29, 153] on icon at bounding box center [29, 147] width 14 height 15
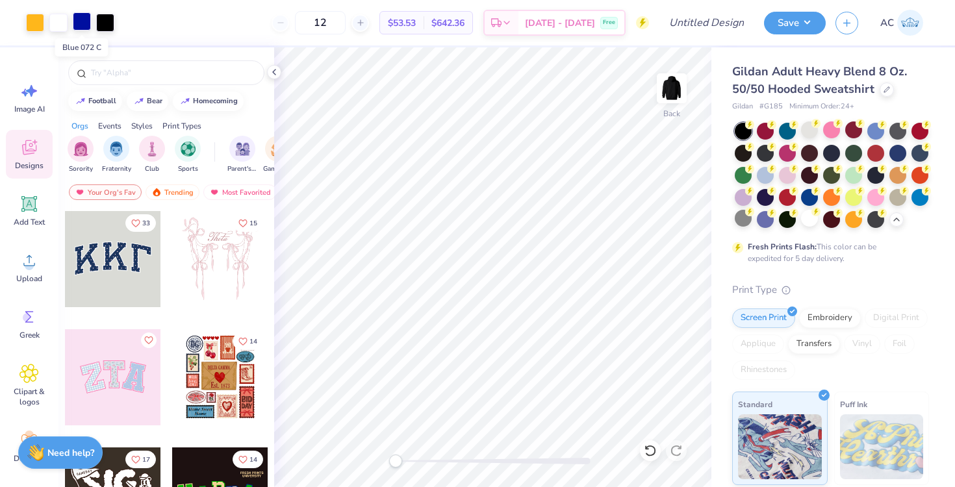
click at [80, 26] on div at bounding box center [82, 21] width 18 height 18
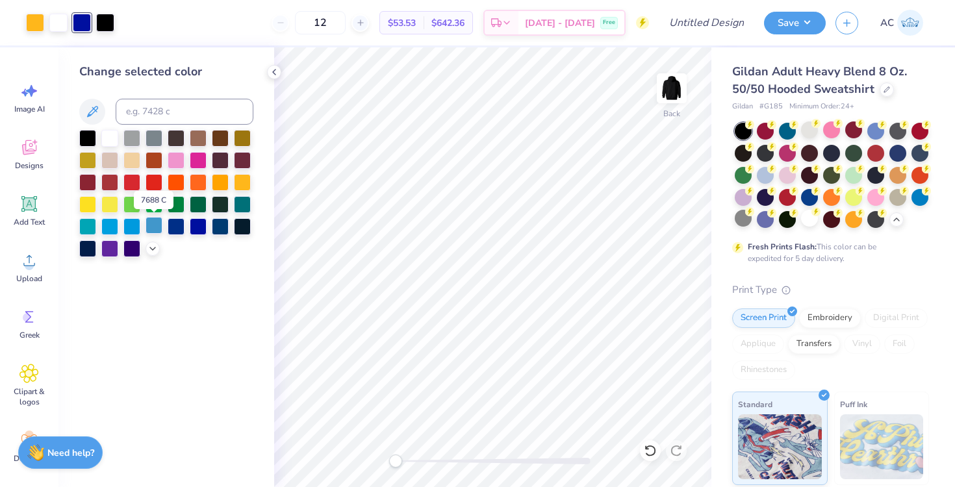
click at [153, 230] on div at bounding box center [154, 225] width 17 height 17
click at [113, 226] on div at bounding box center [109, 225] width 17 height 17
click at [202, 223] on div at bounding box center [198, 225] width 17 height 17
click at [768, 156] on div at bounding box center [765, 152] width 17 height 17
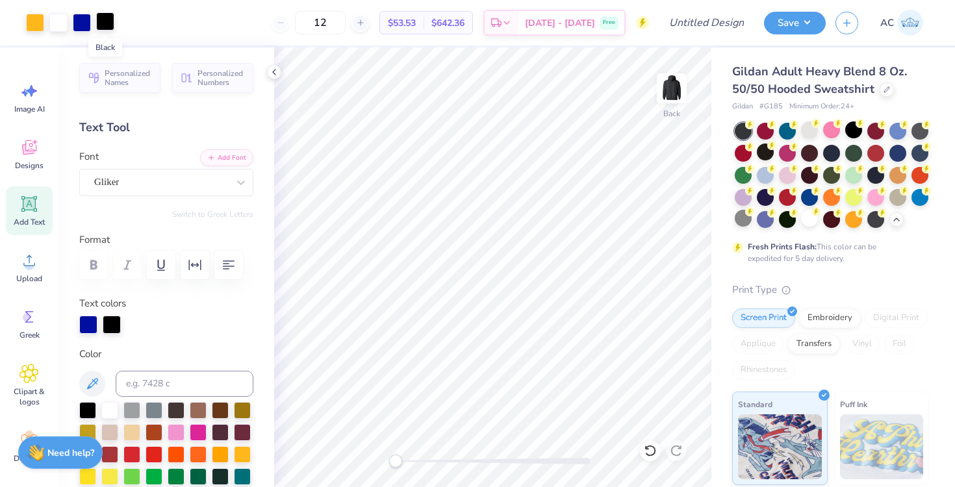
click at [105, 25] on div at bounding box center [105, 21] width 18 height 18
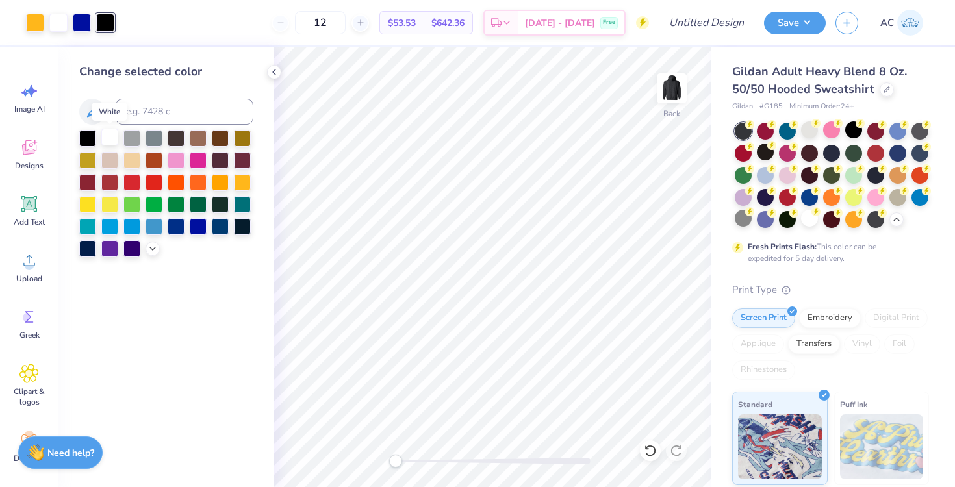
click at [110, 141] on div at bounding box center [109, 137] width 17 height 17
click at [201, 229] on div at bounding box center [198, 225] width 17 height 17
click at [89, 138] on div at bounding box center [87, 137] width 17 height 17
click at [196, 227] on div at bounding box center [198, 225] width 17 height 17
click at [274, 71] on polyline at bounding box center [274, 72] width 3 height 5
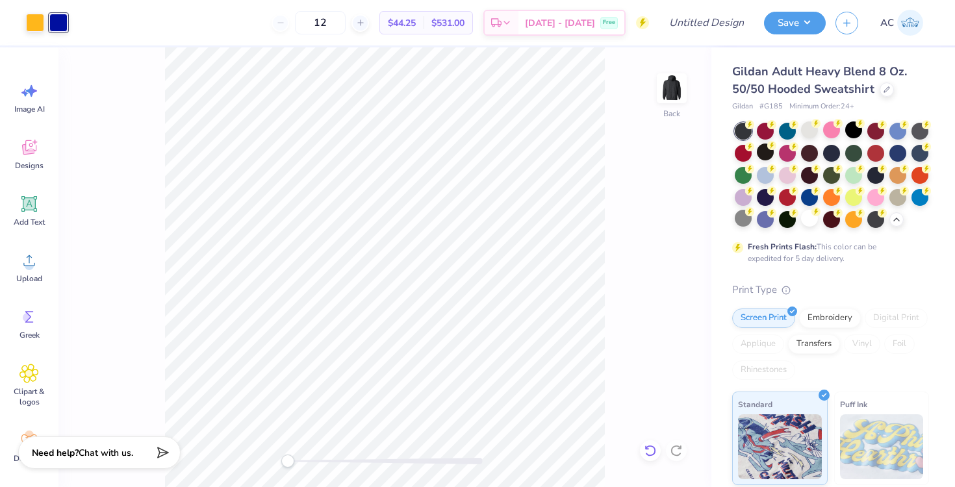
click at [651, 450] on icon at bounding box center [650, 451] width 13 height 13
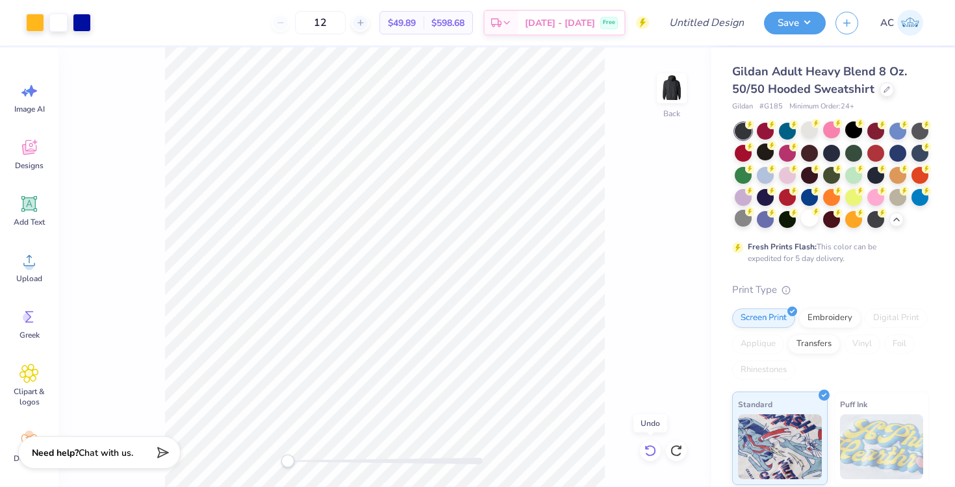
click at [651, 450] on icon at bounding box center [650, 451] width 13 height 13
click at [677, 450] on icon at bounding box center [676, 451] width 13 height 13
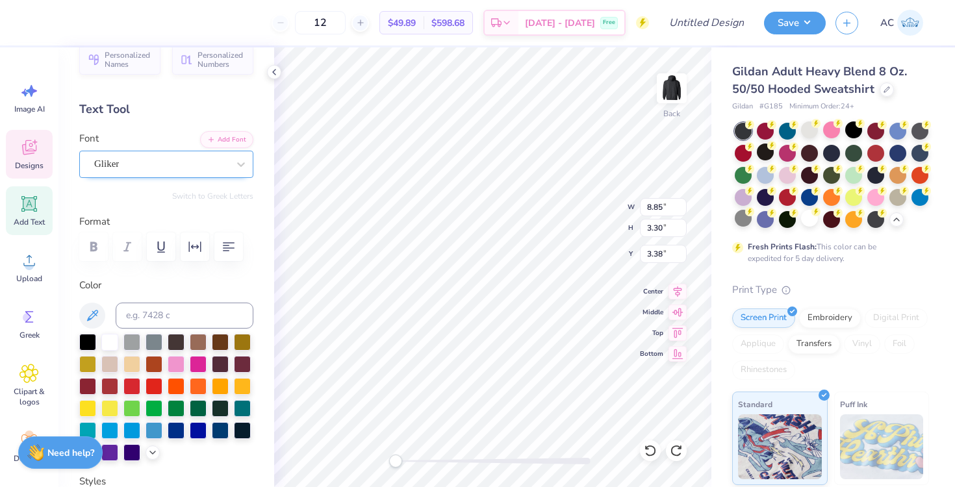
scroll to position [0, 0]
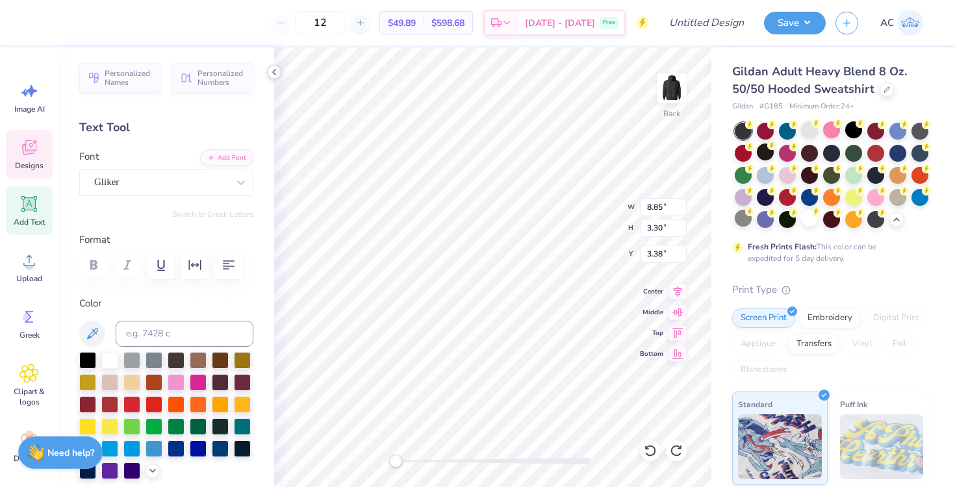
click at [275, 69] on icon at bounding box center [274, 72] width 10 height 10
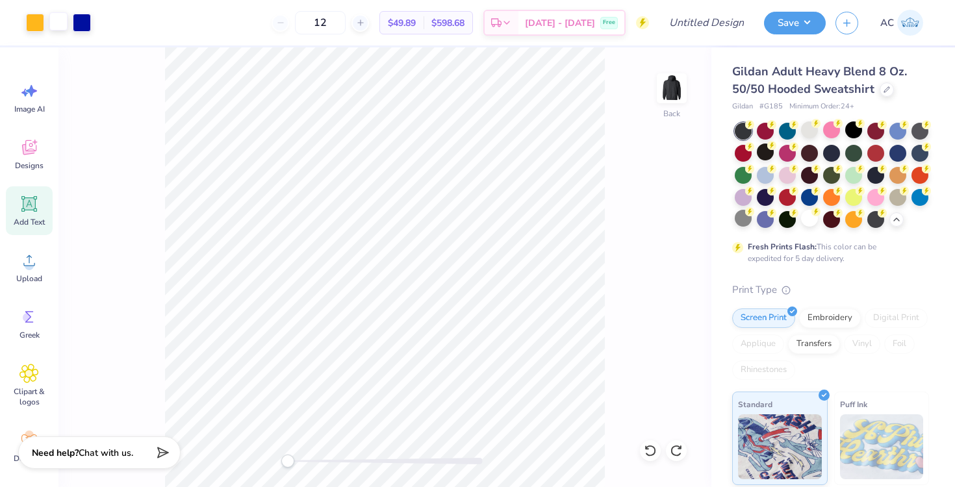
click at [62, 18] on div at bounding box center [58, 21] width 18 height 18
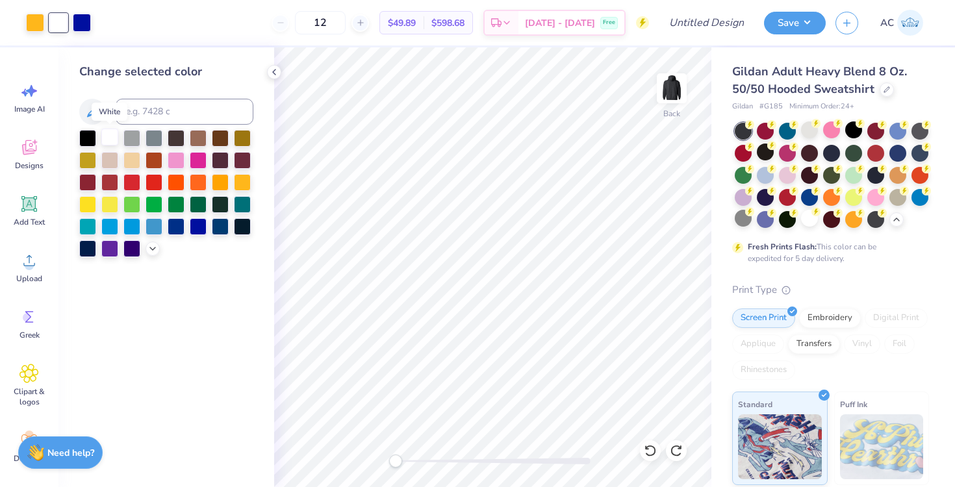
click at [114, 139] on div at bounding box center [109, 137] width 17 height 17
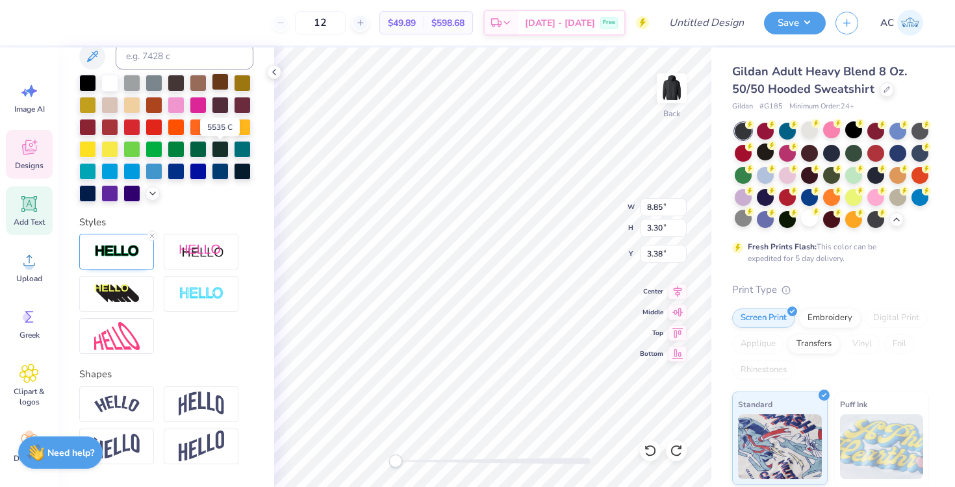
scroll to position [319, 0]
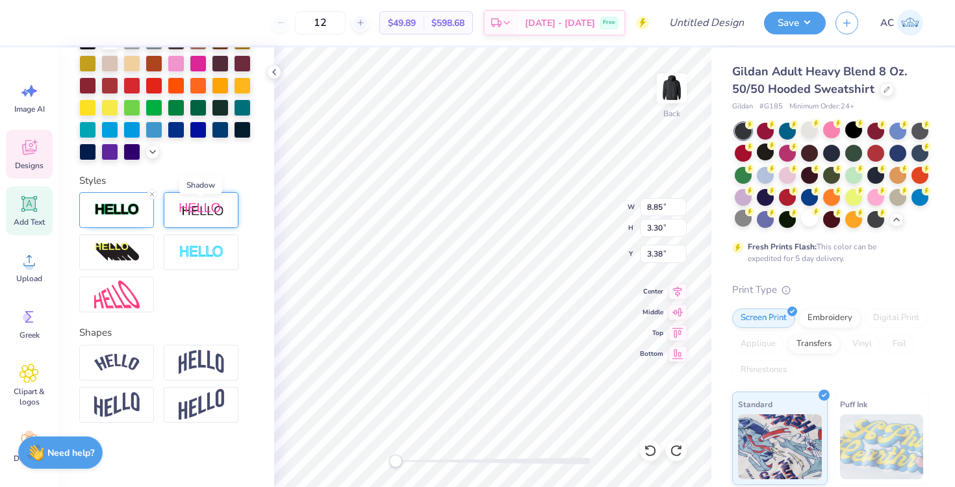
click at [206, 207] on img at bounding box center [201, 210] width 45 height 16
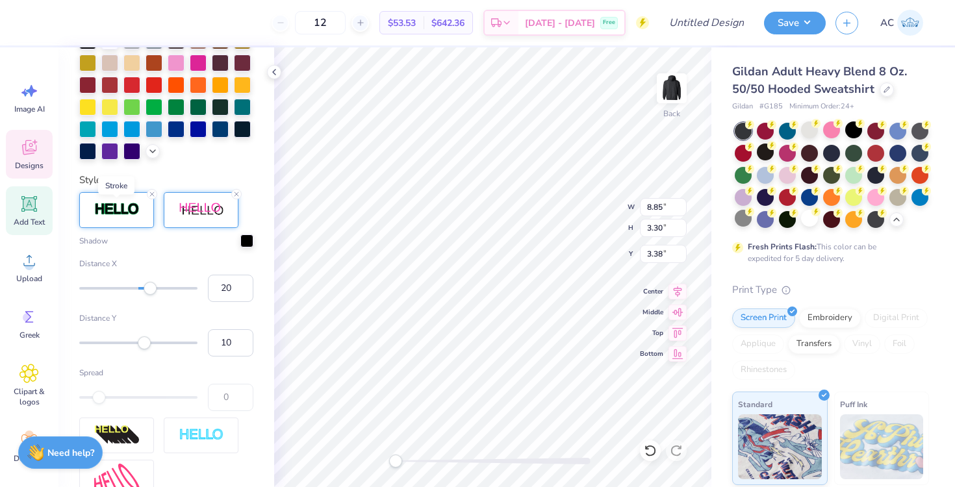
click at [129, 214] on img at bounding box center [116, 209] width 45 height 15
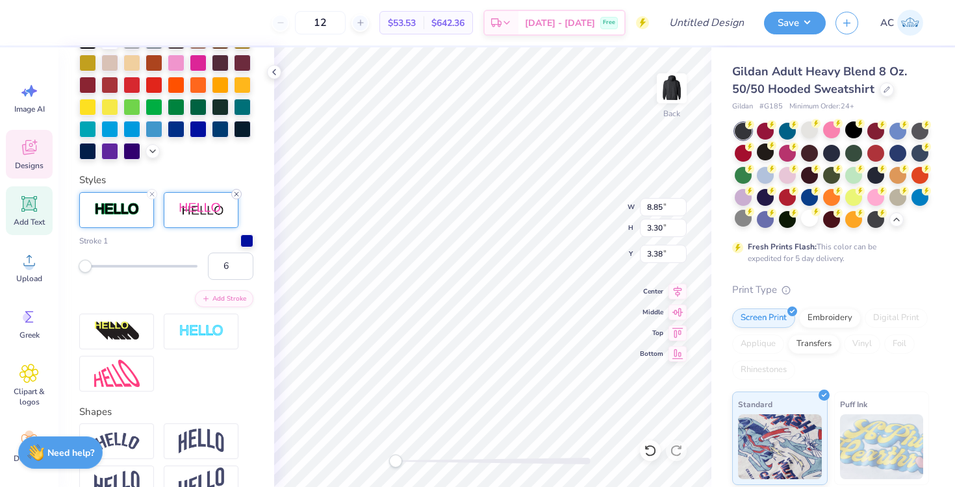
click at [239, 195] on icon at bounding box center [237, 194] width 8 height 8
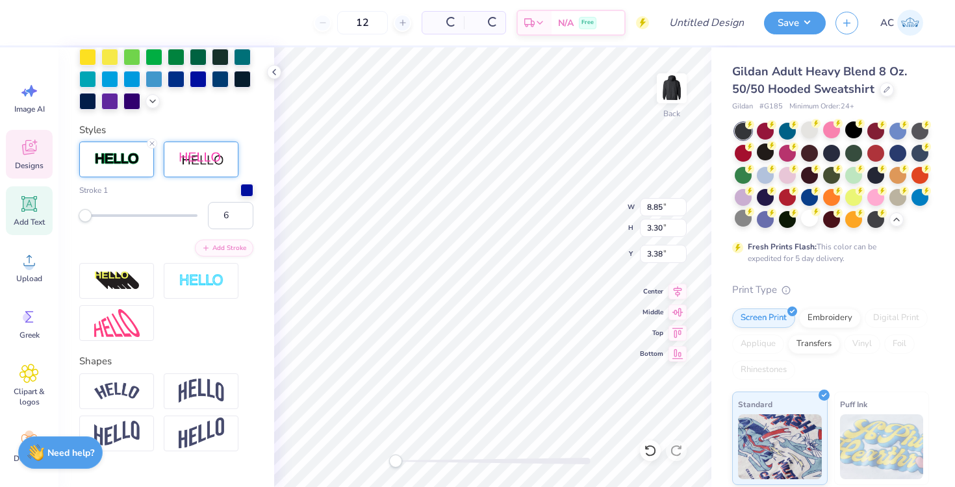
scroll to position [319, 0]
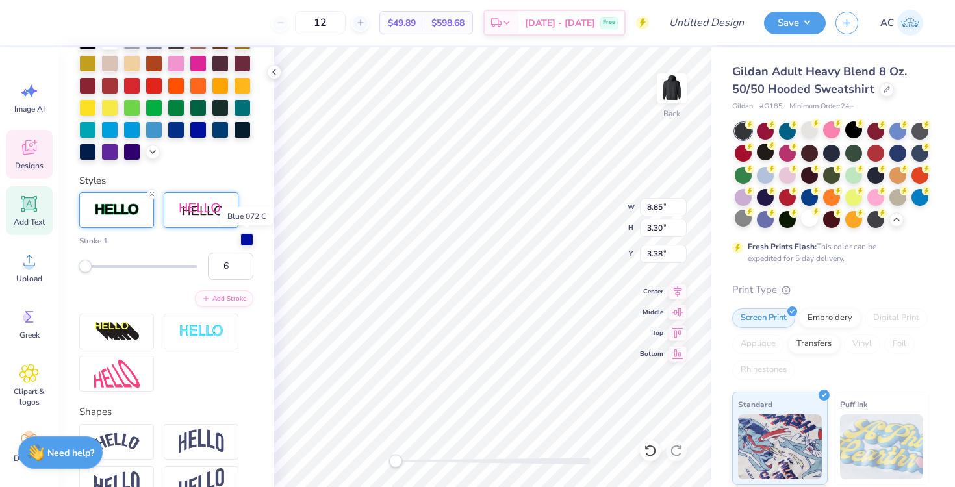
click at [249, 242] on div at bounding box center [246, 239] width 13 height 13
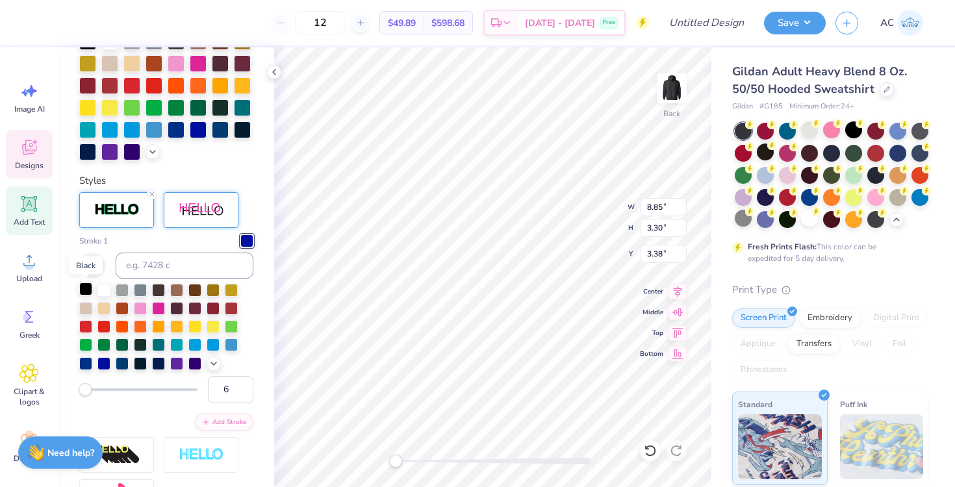
click at [86, 290] on div at bounding box center [85, 289] width 13 height 13
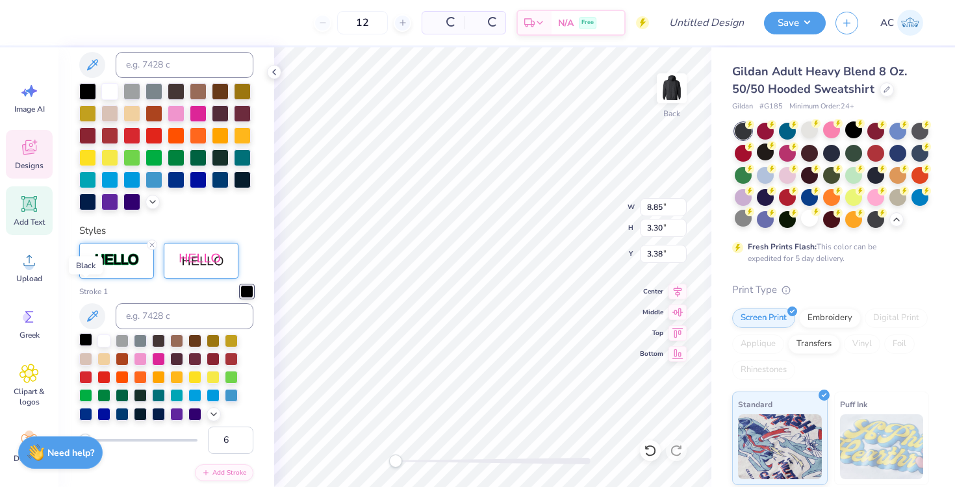
scroll to position [370, 0]
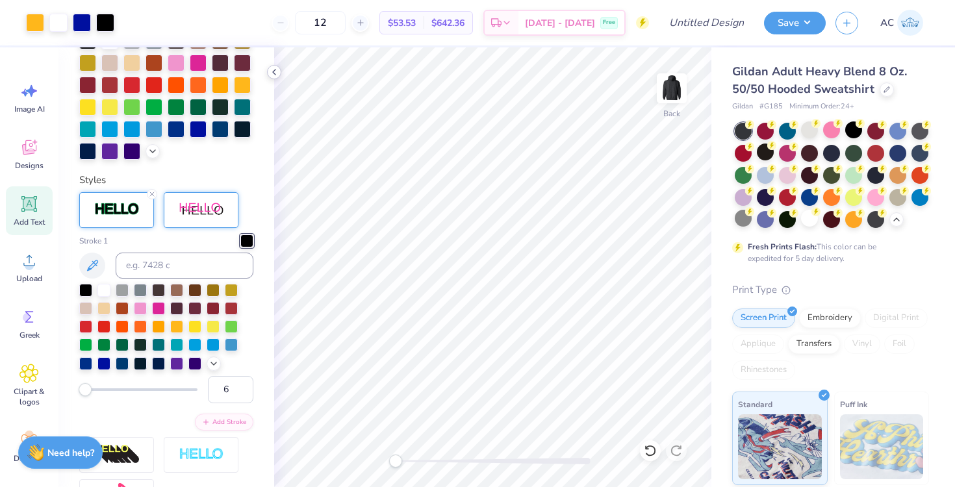
click at [274, 72] on polyline at bounding box center [274, 72] width 3 height 5
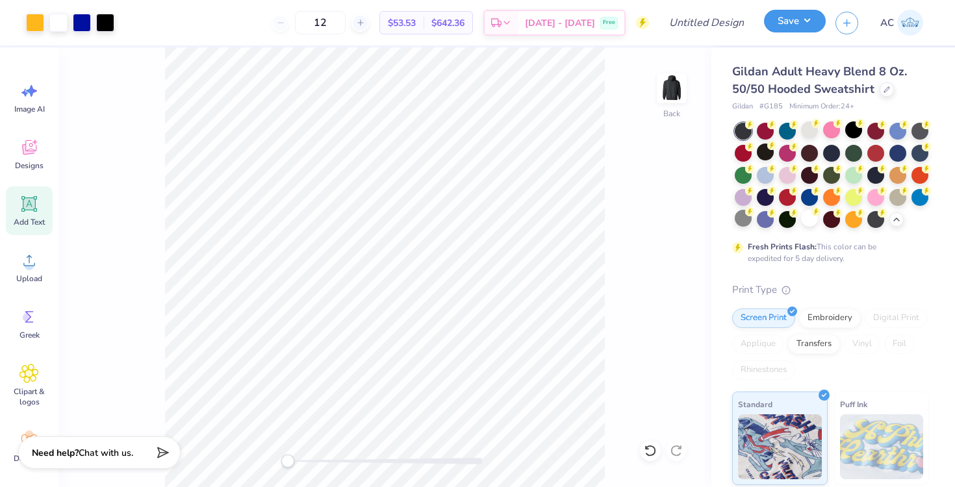
click at [789, 18] on button "Save" at bounding box center [795, 21] width 62 height 23
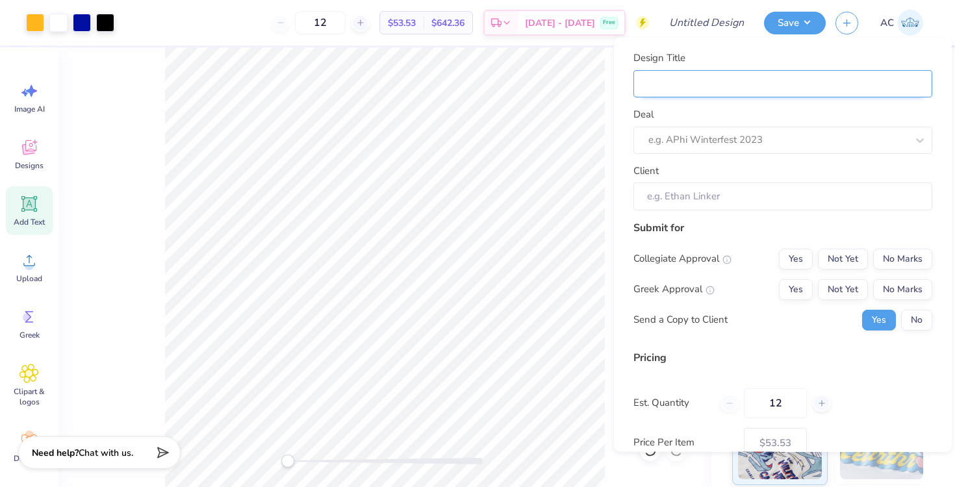
click at [741, 70] on input "Design Title" at bounding box center [783, 84] width 299 height 28
type input "Paw Shop Sample 1"
type input "Paw Shop Sample"
type input "Paw Shop Sample 2"
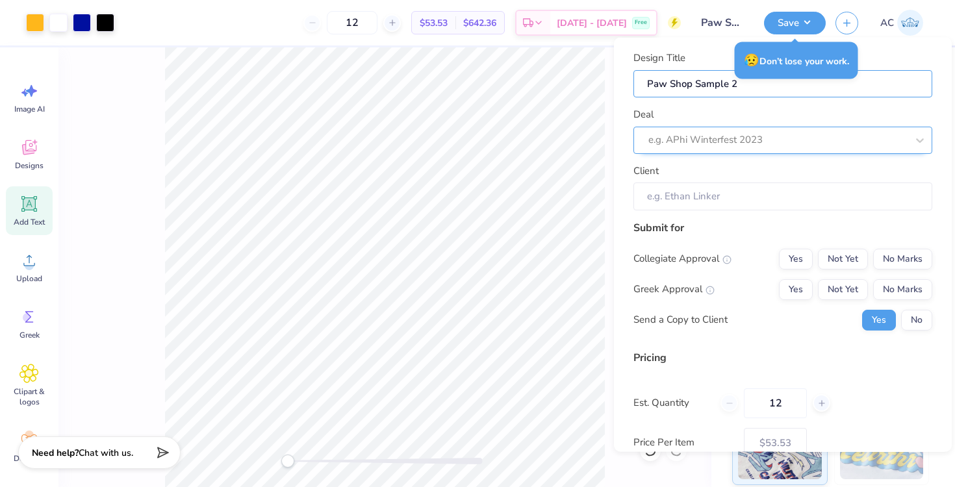
type input "Paw Shop Sample 2"
click at [718, 144] on div at bounding box center [778, 140] width 259 height 18
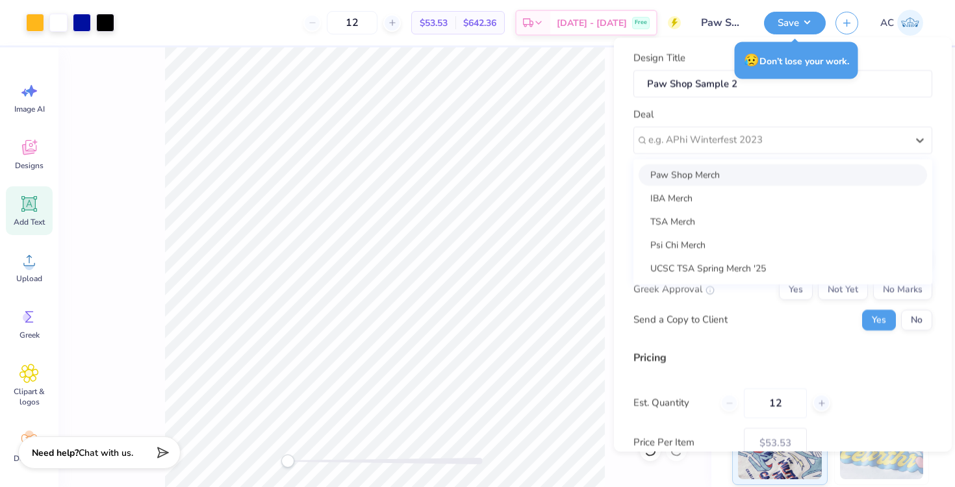
click at [707, 176] on div "Paw Shop Merch" at bounding box center [783, 174] width 289 height 21
type input "[PERSON_NAME]"
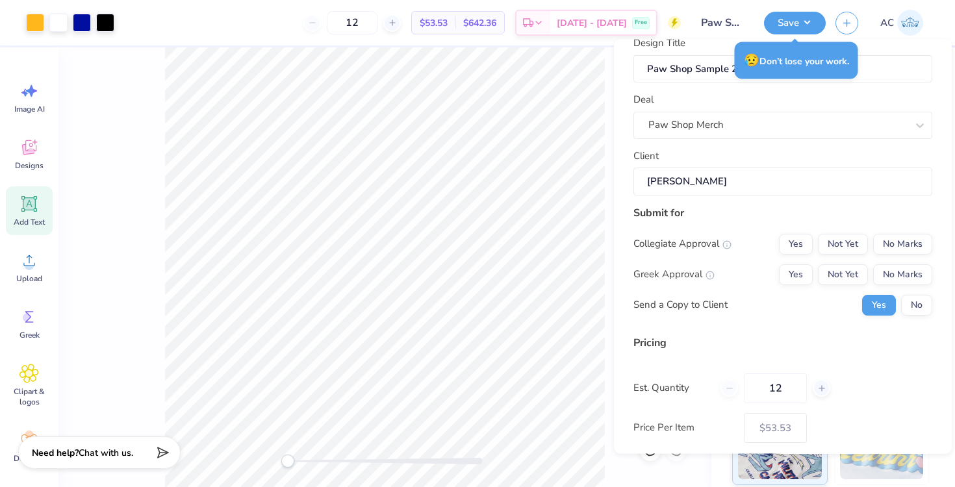
scroll to position [19, 0]
click at [892, 244] on button "No Marks" at bounding box center [902, 241] width 59 height 21
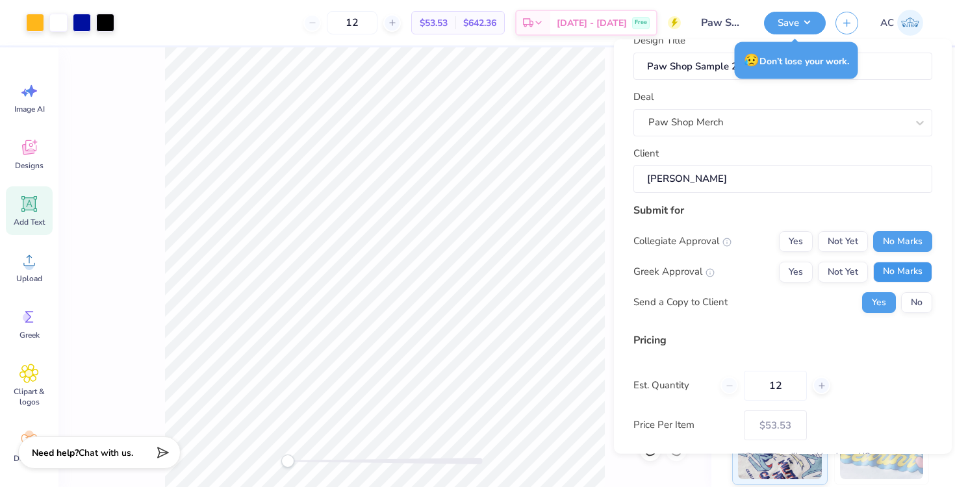
click at [896, 270] on button "No Marks" at bounding box center [902, 271] width 59 height 21
type input "$53.53"
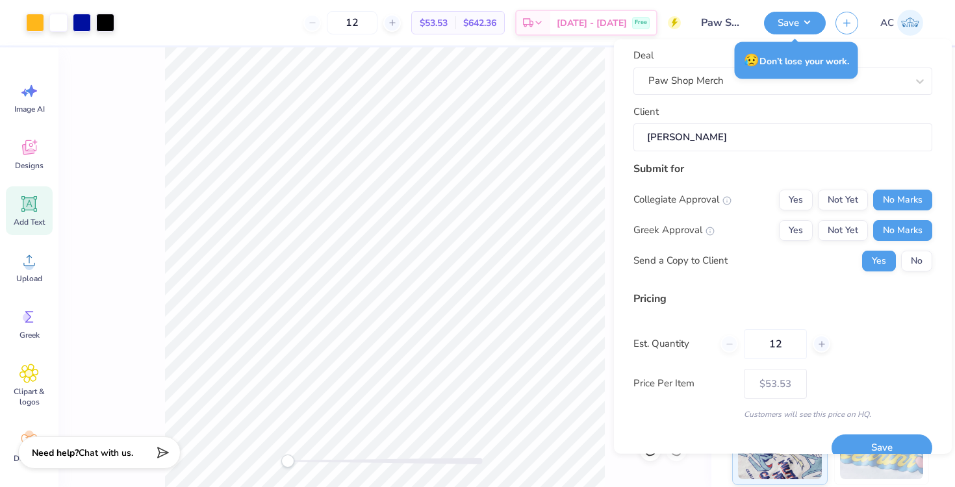
scroll to position [81, 0]
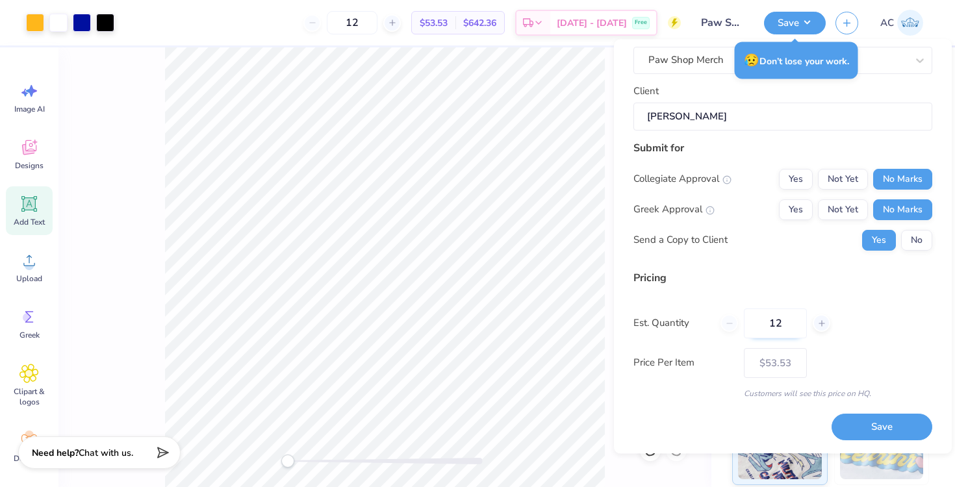
click at [790, 328] on input "12" at bounding box center [775, 324] width 63 height 30
type input "1"
type input "0"
type input "020"
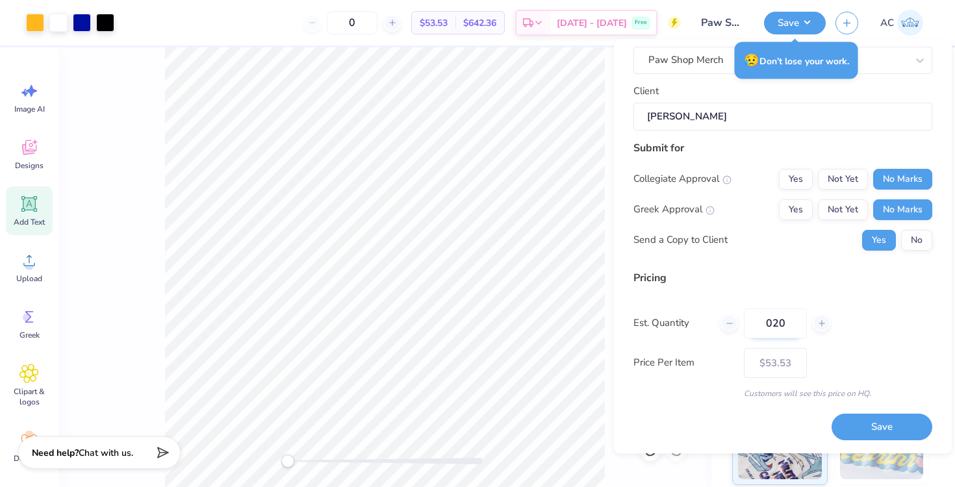
type input "20"
type input "02"
type input "– –"
type input "0"
type input "$45.14"
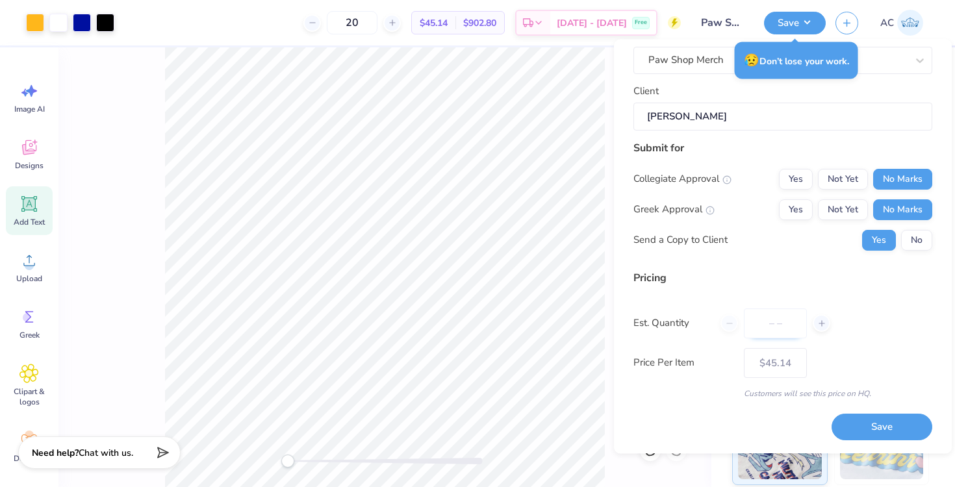
type input "0"
type input "015"
type input "15"
type input "$49.67"
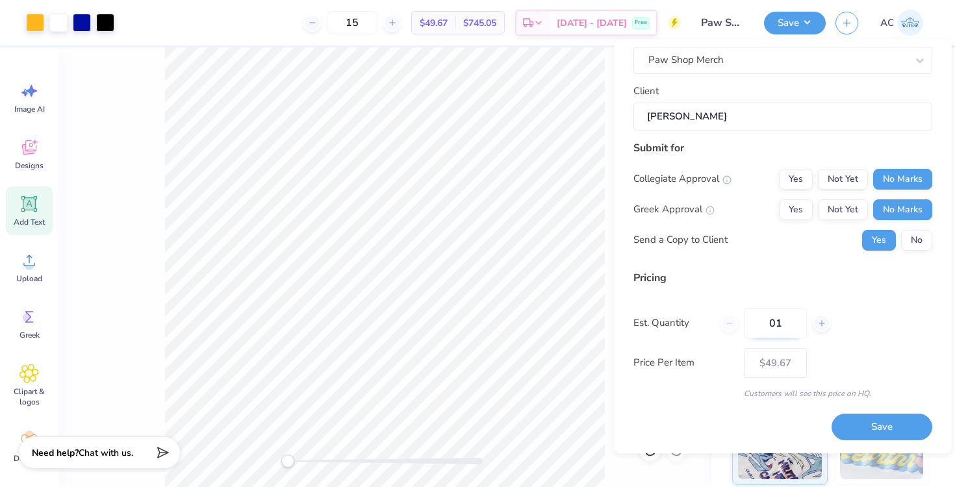
type input "0"
type input "020"
type input "20"
type input "$45.14"
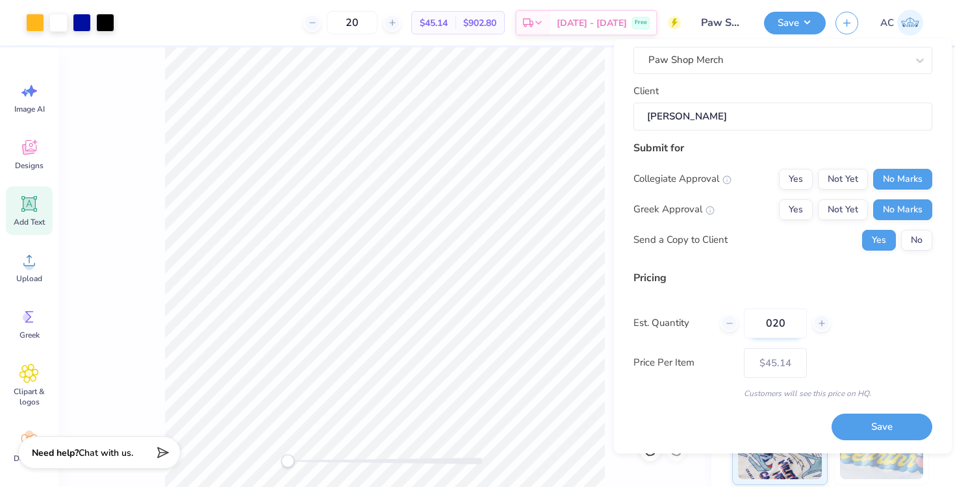
click at [769, 325] on input "020" at bounding box center [775, 324] width 63 height 30
click at [795, 320] on input "20" at bounding box center [775, 324] width 63 height 30
type input "20"
click at [859, 425] on button "Save" at bounding box center [882, 428] width 101 height 27
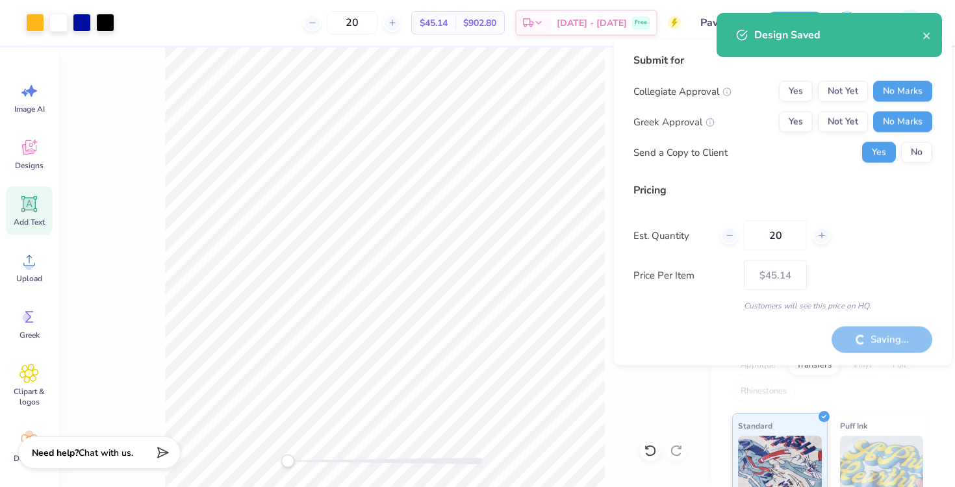
type input "– –"
